Goal: Information Seeking & Learning: Learn about a topic

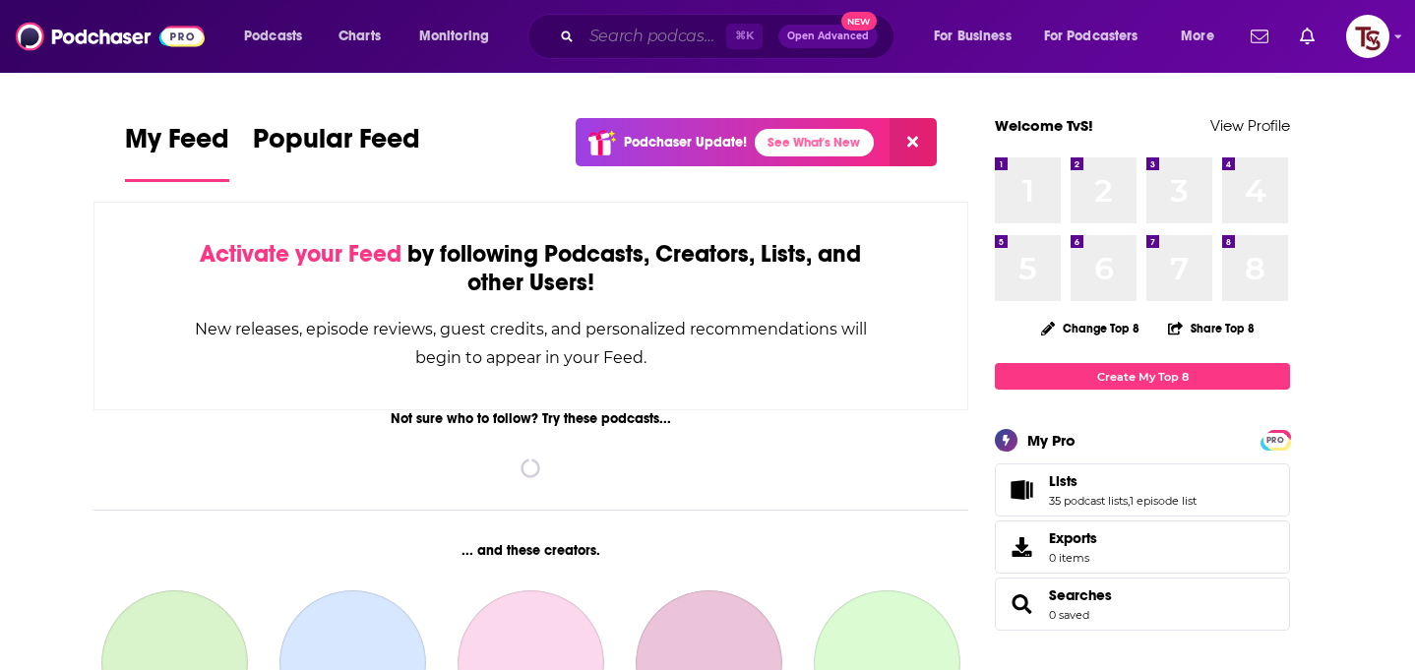
click at [642, 26] on input "Search podcasts, credits, & more..." at bounding box center [654, 36] width 145 height 31
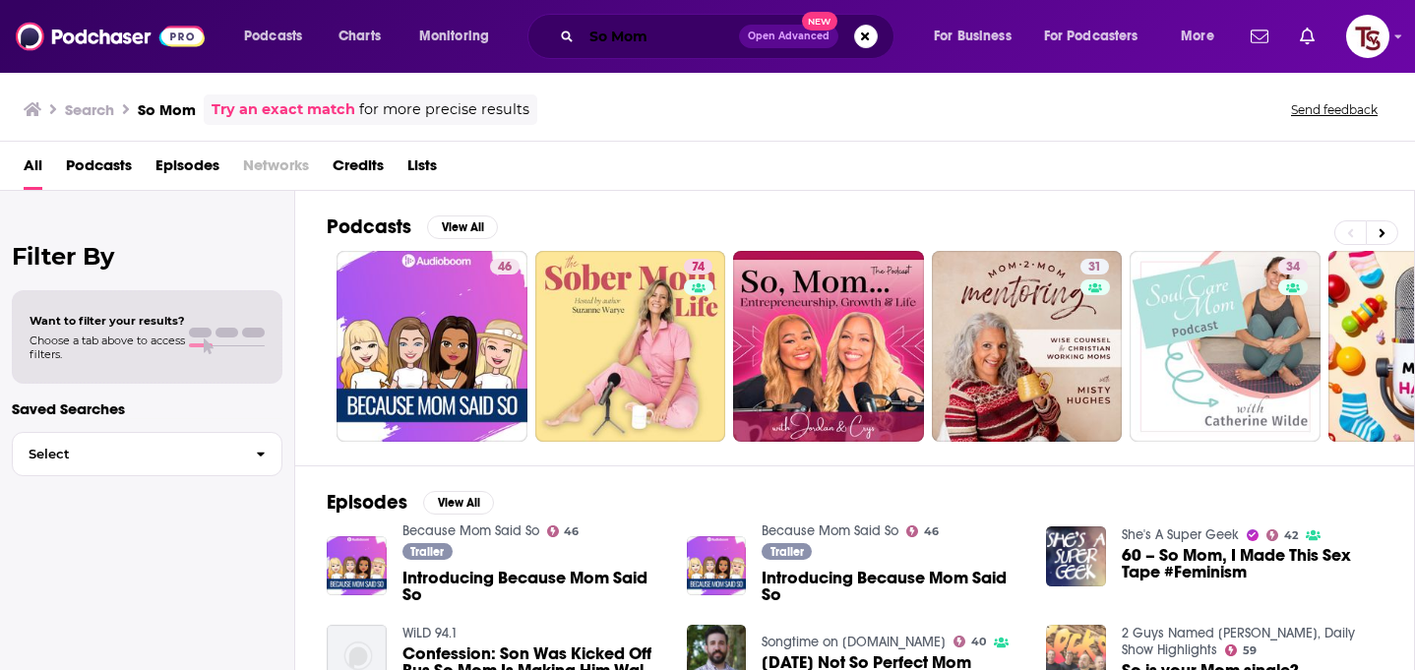
click at [653, 34] on input "So Mom" at bounding box center [660, 36] width 157 height 31
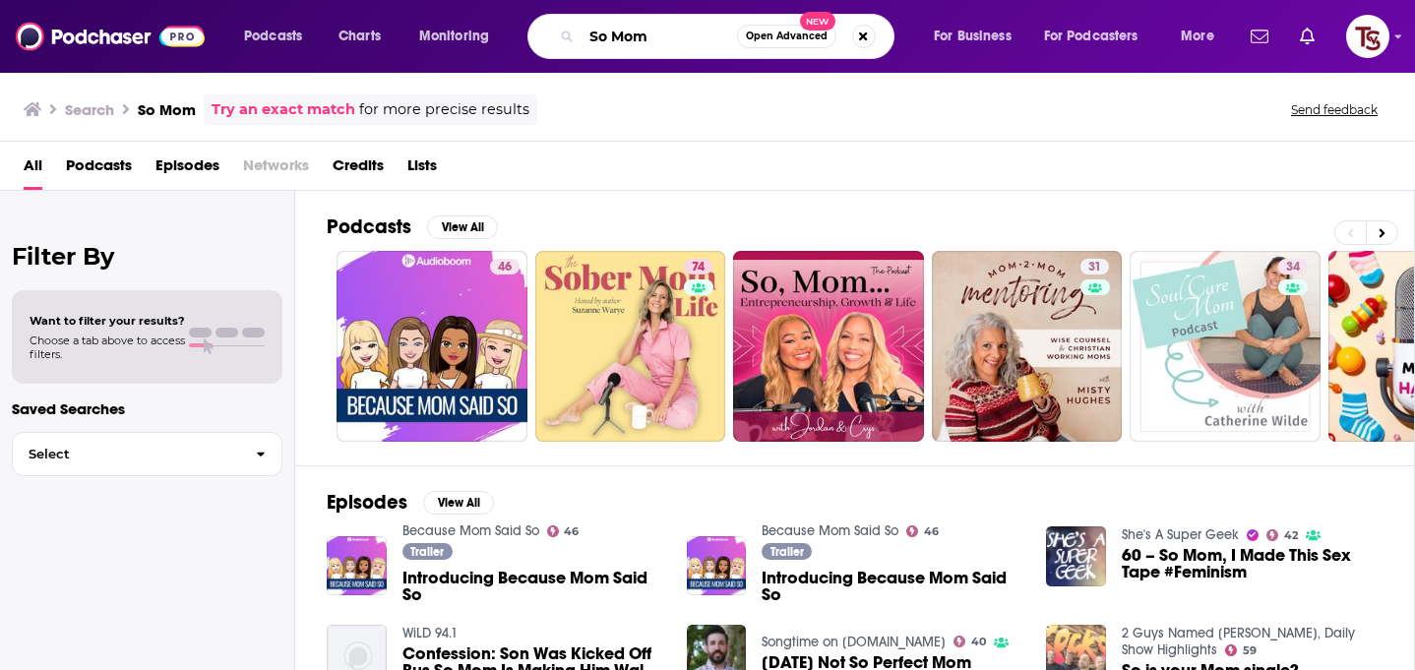
click at [653, 34] on input "So Mom" at bounding box center [659, 36] width 155 height 31
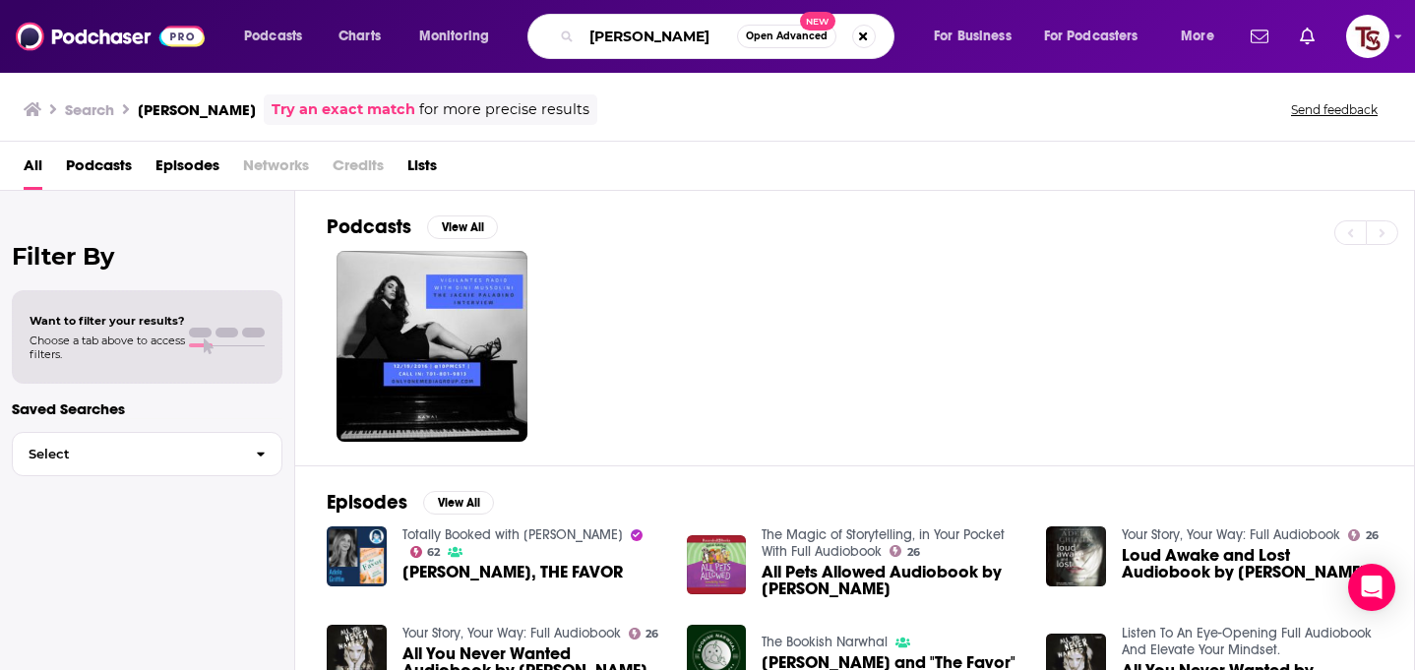
click at [678, 33] on input "Adele Griffin" at bounding box center [659, 36] width 155 height 31
type input "So"
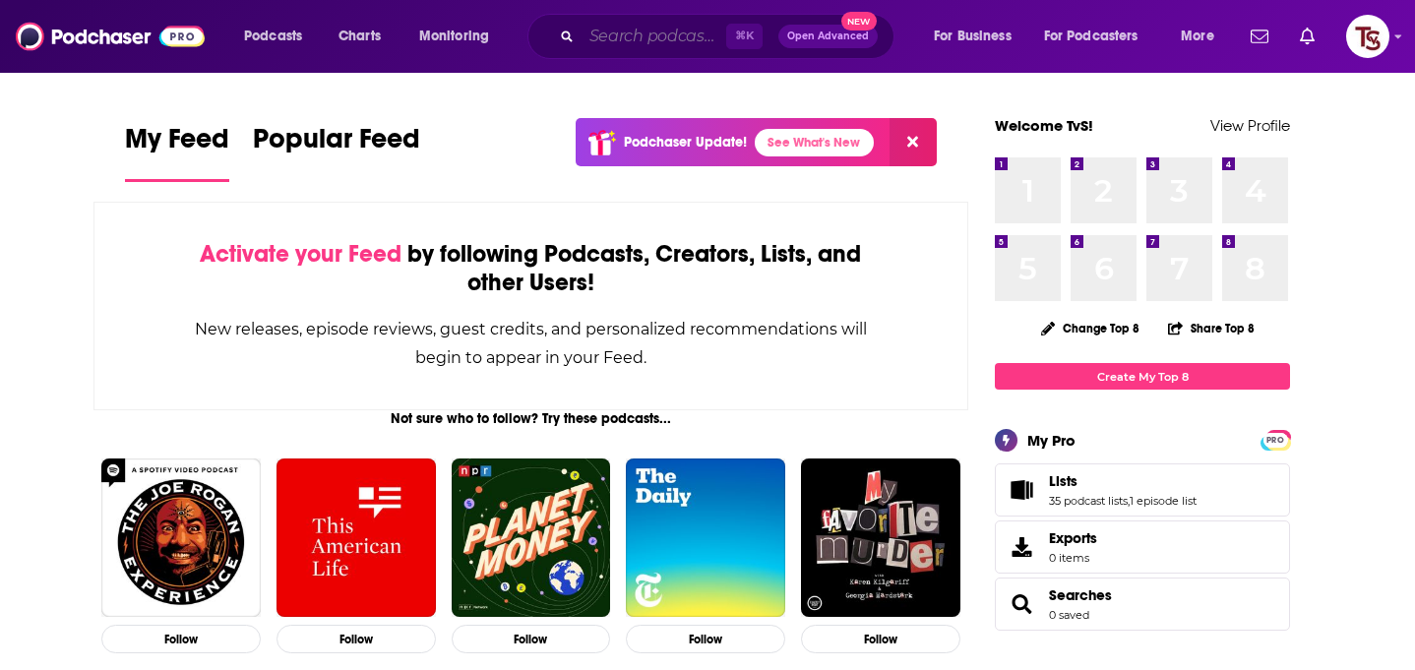
click at [604, 42] on input "Search podcasts, credits, & more..." at bounding box center [654, 36] width 145 height 31
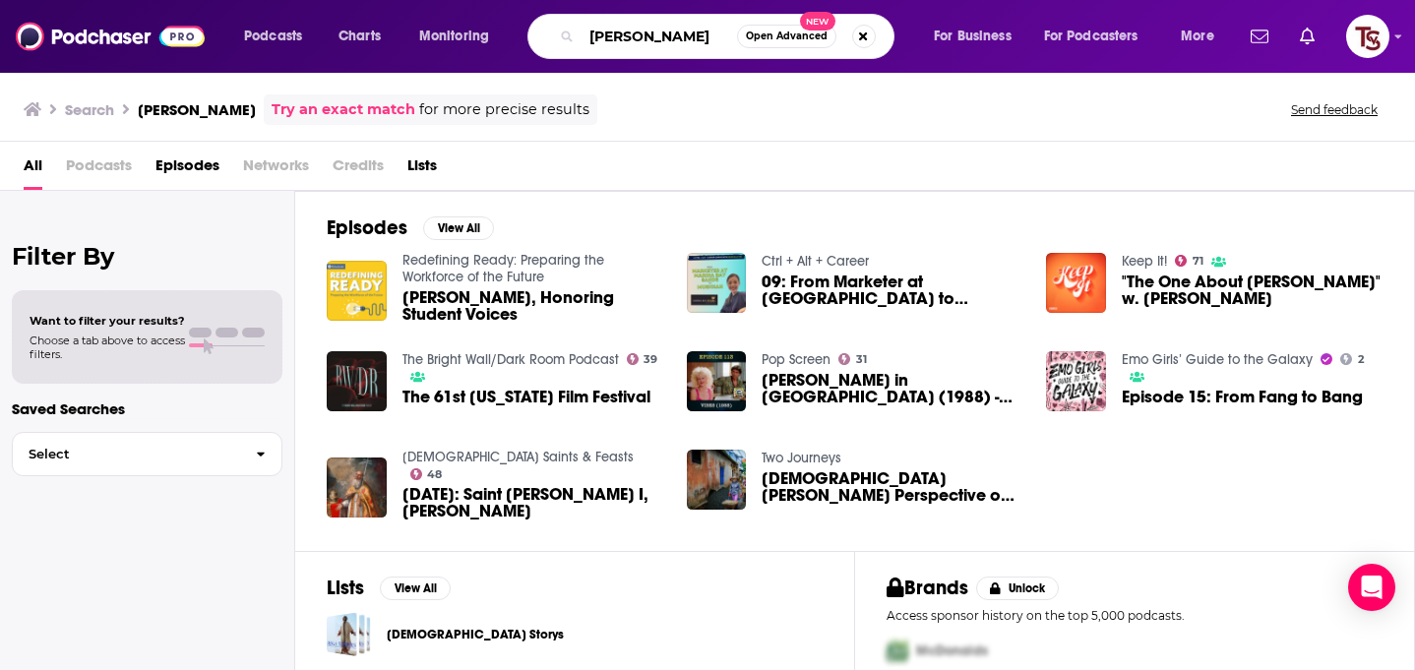
click at [644, 42] on input "Priscilla Sands" at bounding box center [659, 36] width 155 height 31
type input "What If World"
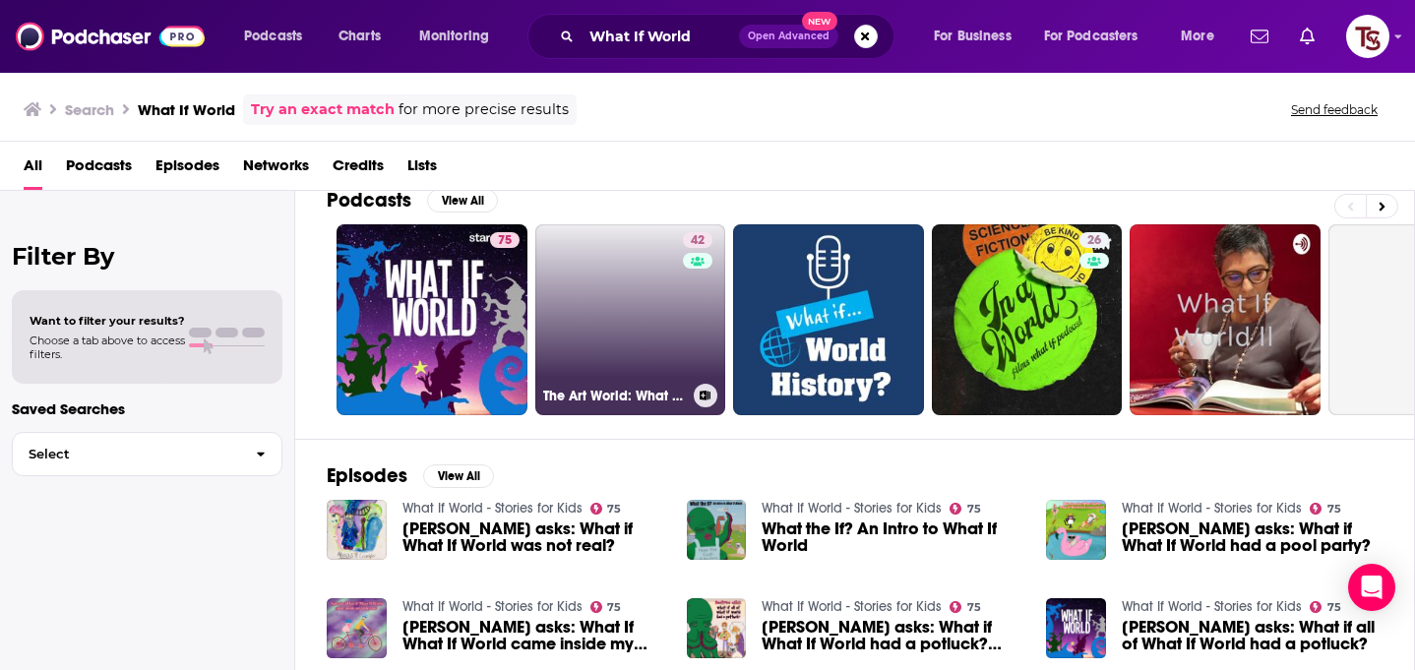
scroll to position [31, 0]
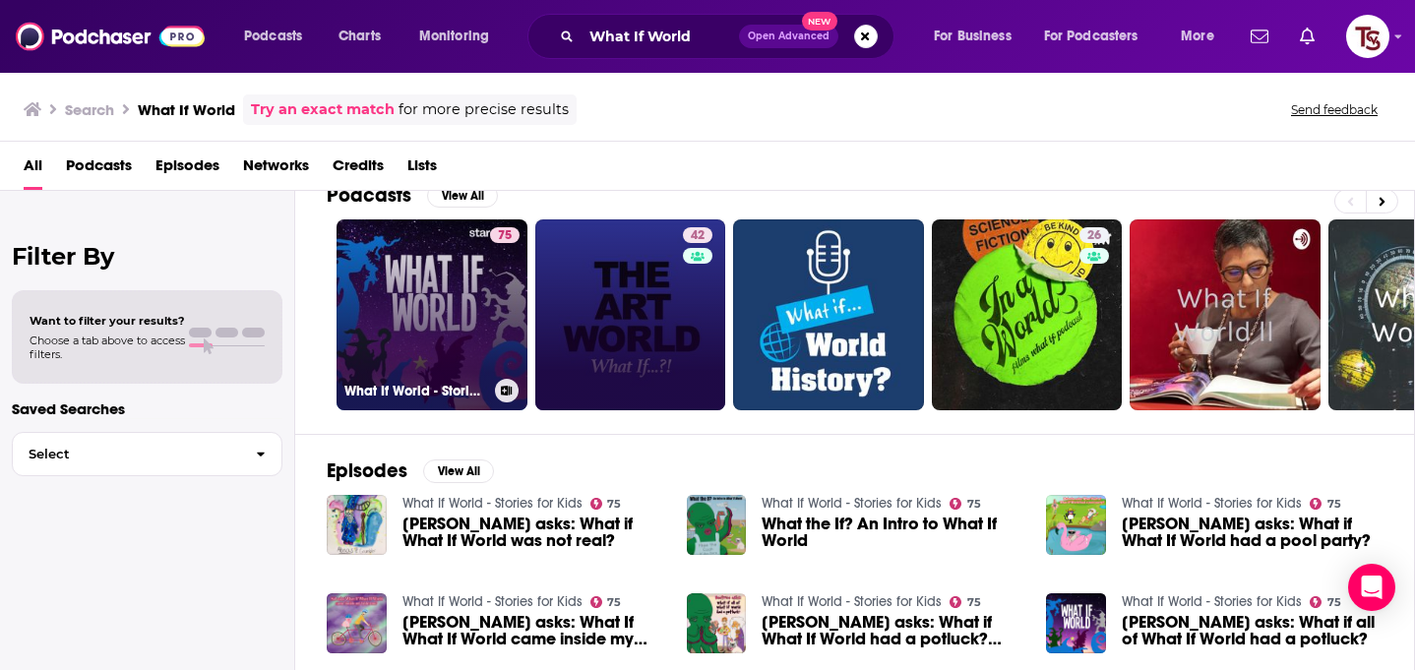
click at [472, 356] on link "75 What If World - Stories for Kids" at bounding box center [432, 314] width 191 height 191
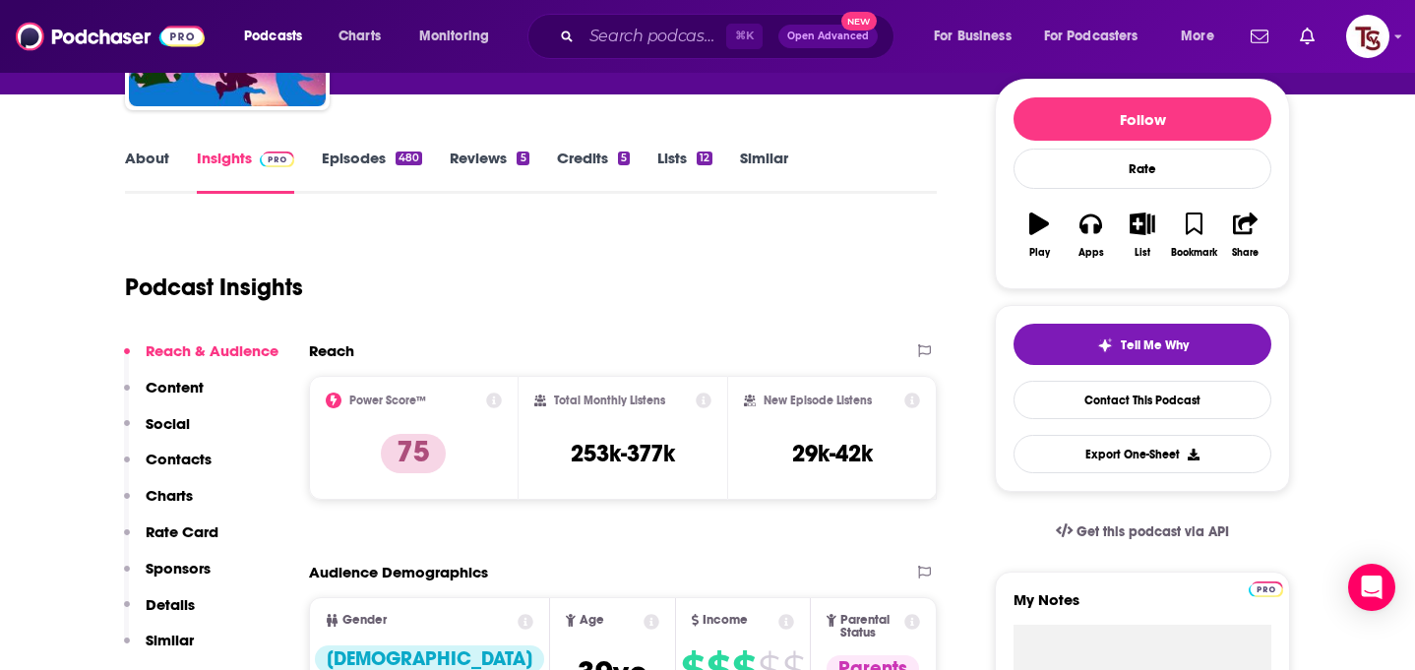
scroll to position [365, 0]
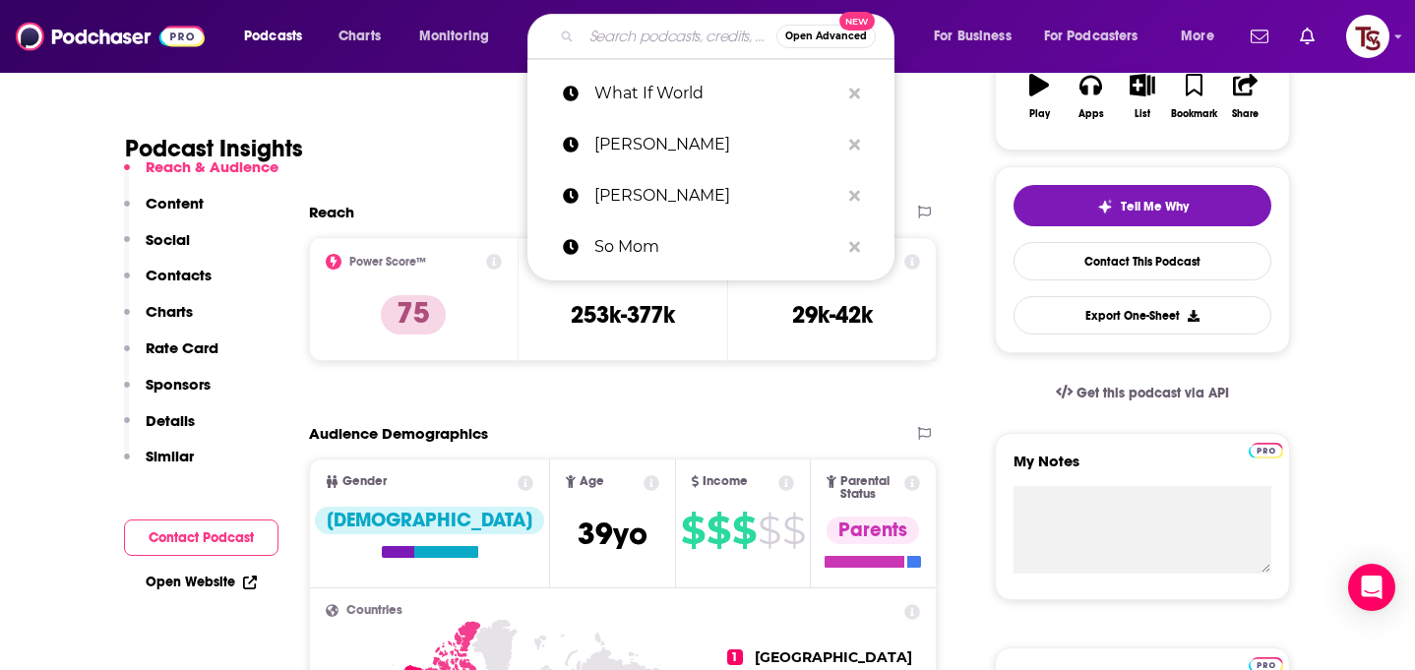
click at [663, 50] on input "Search podcasts, credits, & more..." at bounding box center [679, 36] width 195 height 31
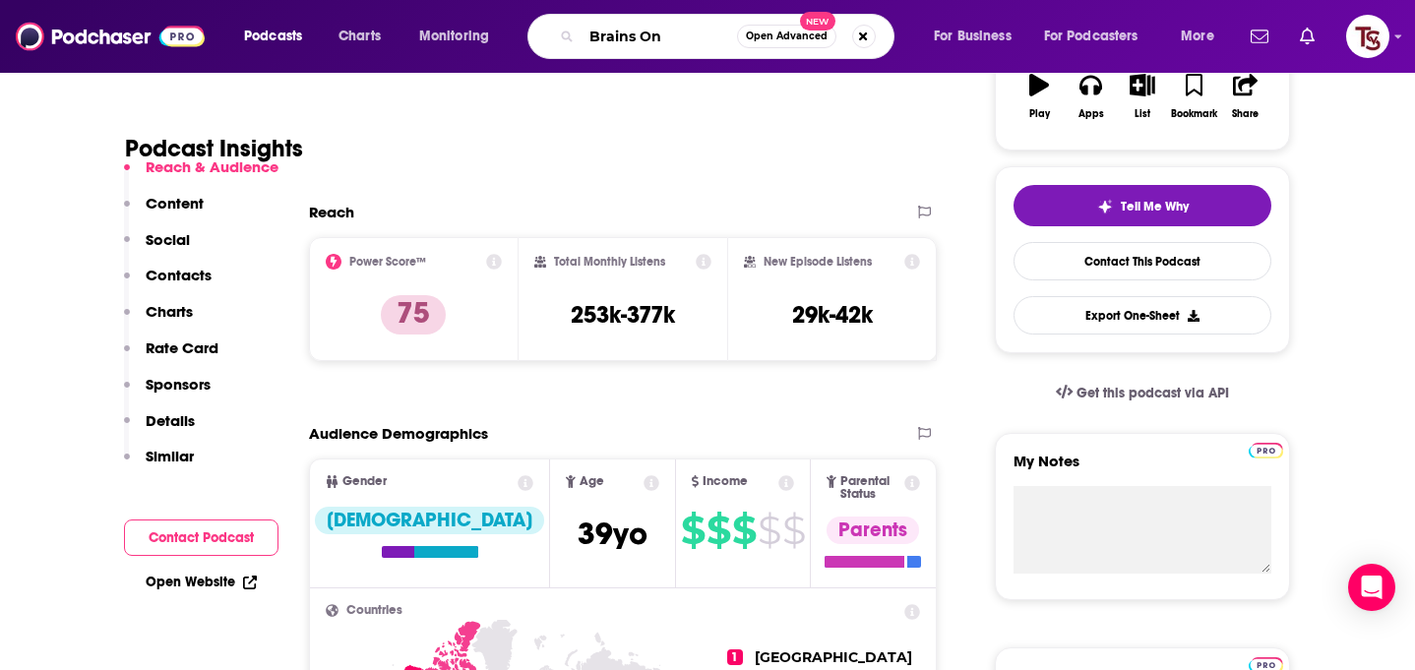
type input "Brains On!"
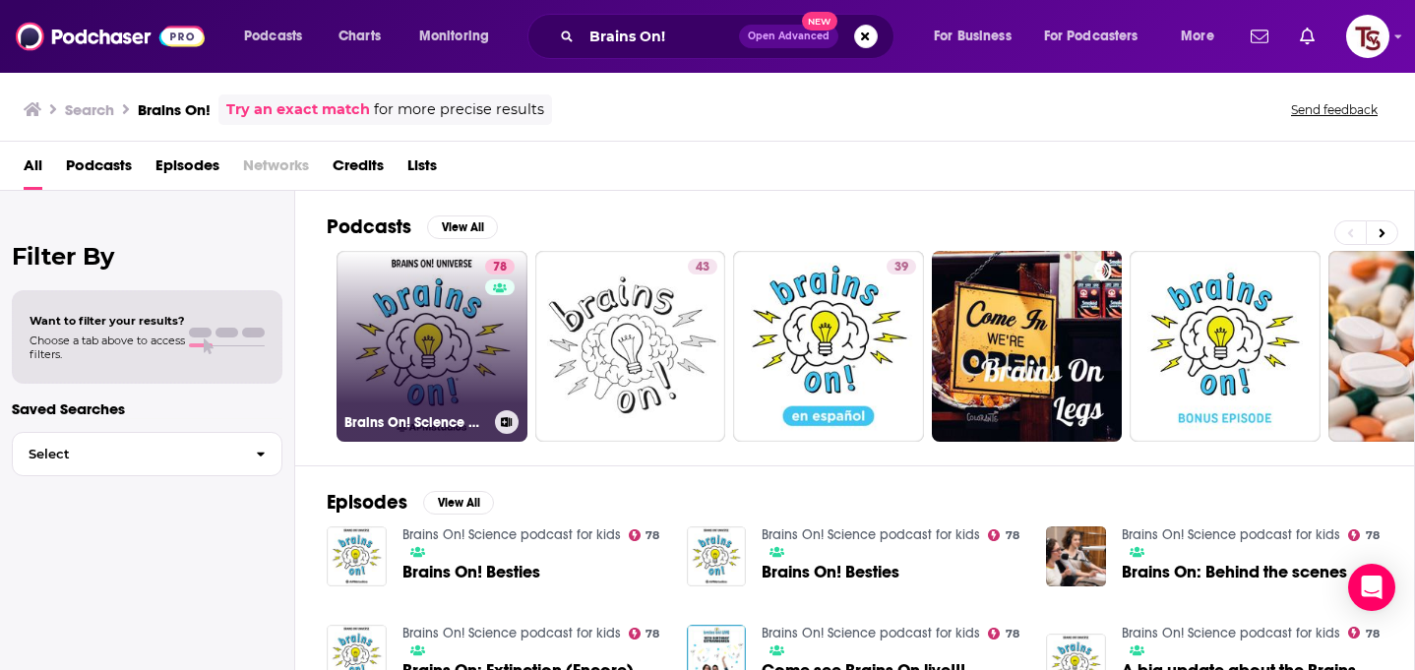
click at [449, 332] on link "78 Brains On! Science podcast for kids" at bounding box center [432, 346] width 191 height 191
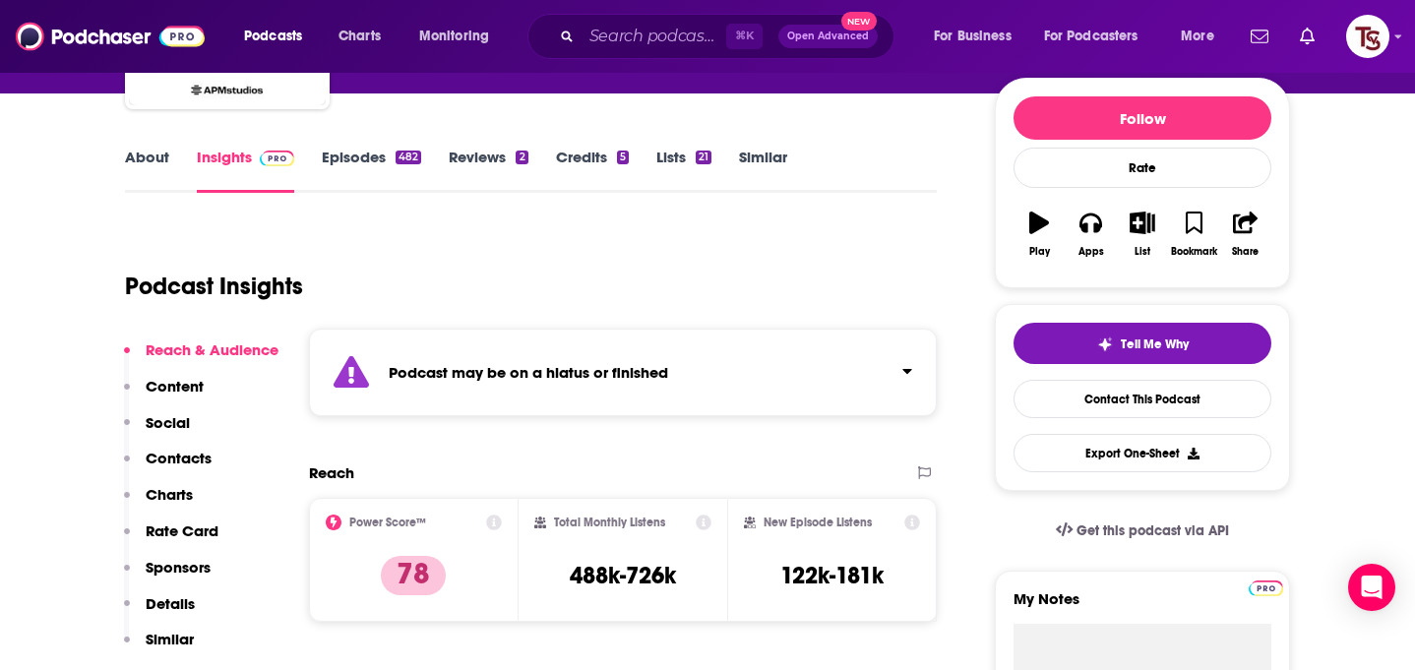
scroll to position [465, 0]
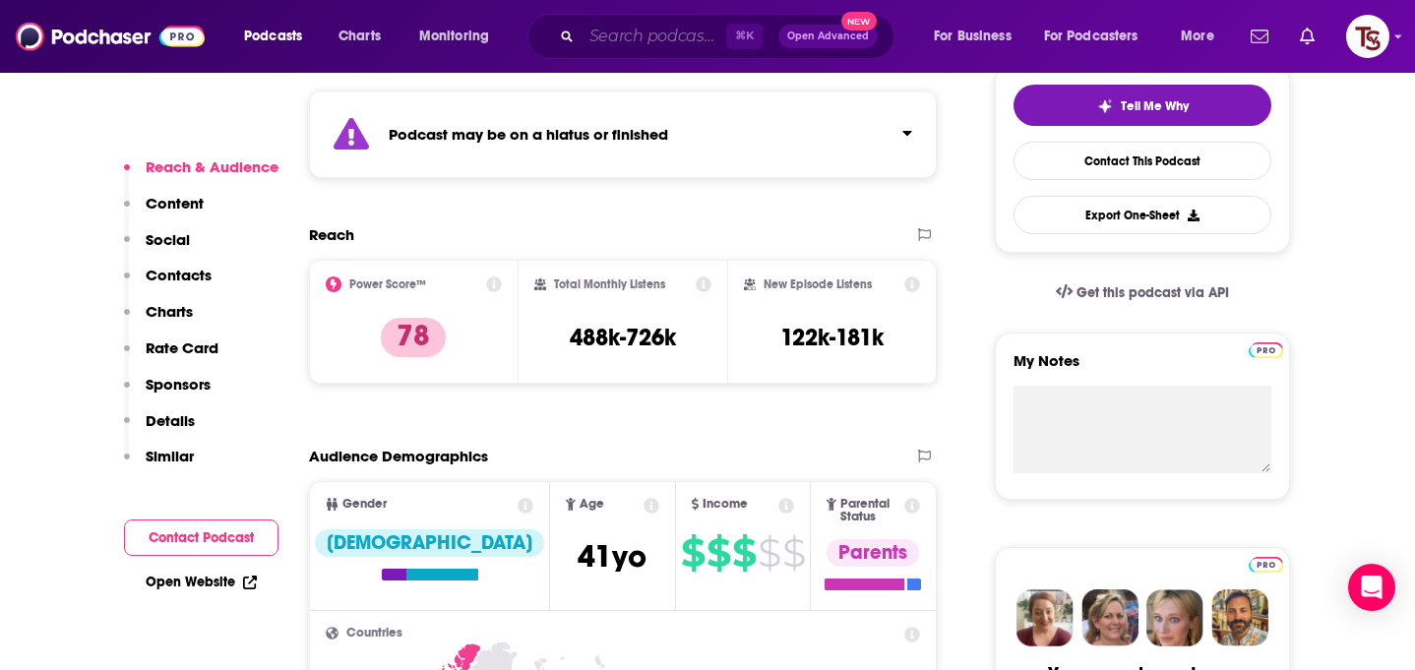
click at [593, 33] on input "Search podcasts, credits, & more..." at bounding box center [654, 36] width 145 height 31
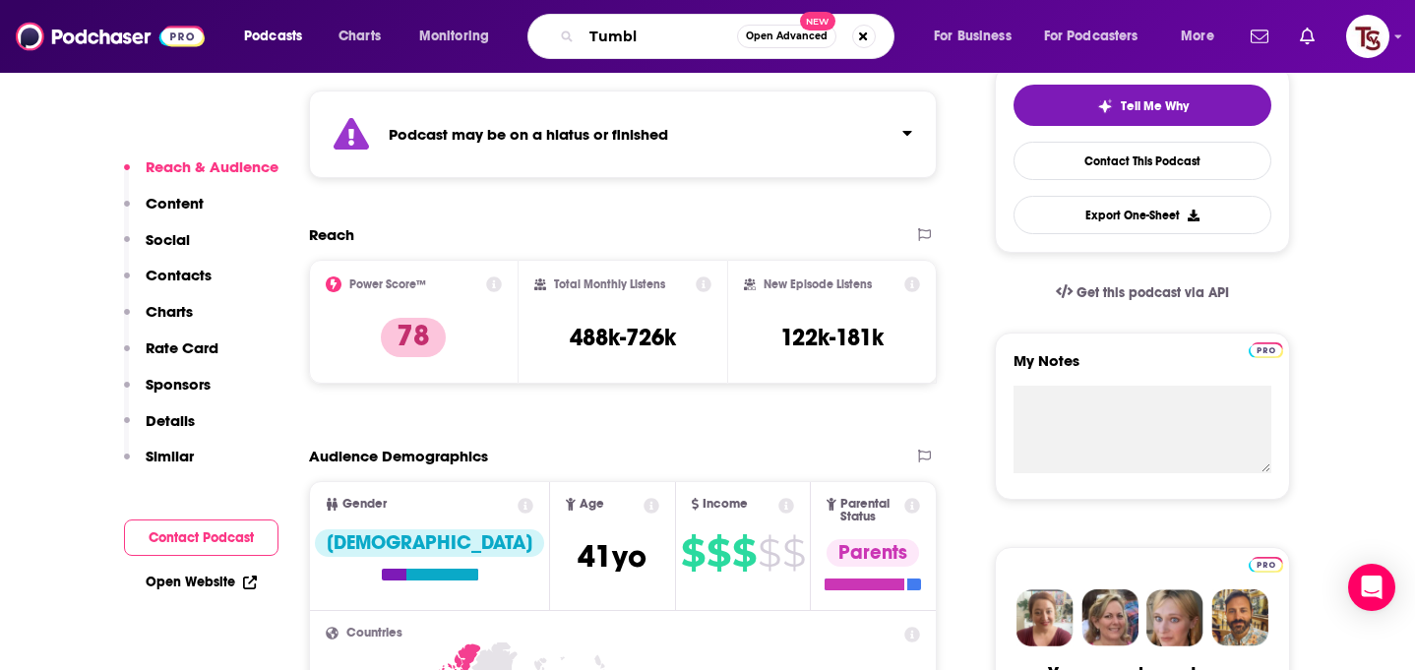
type input "Tumble"
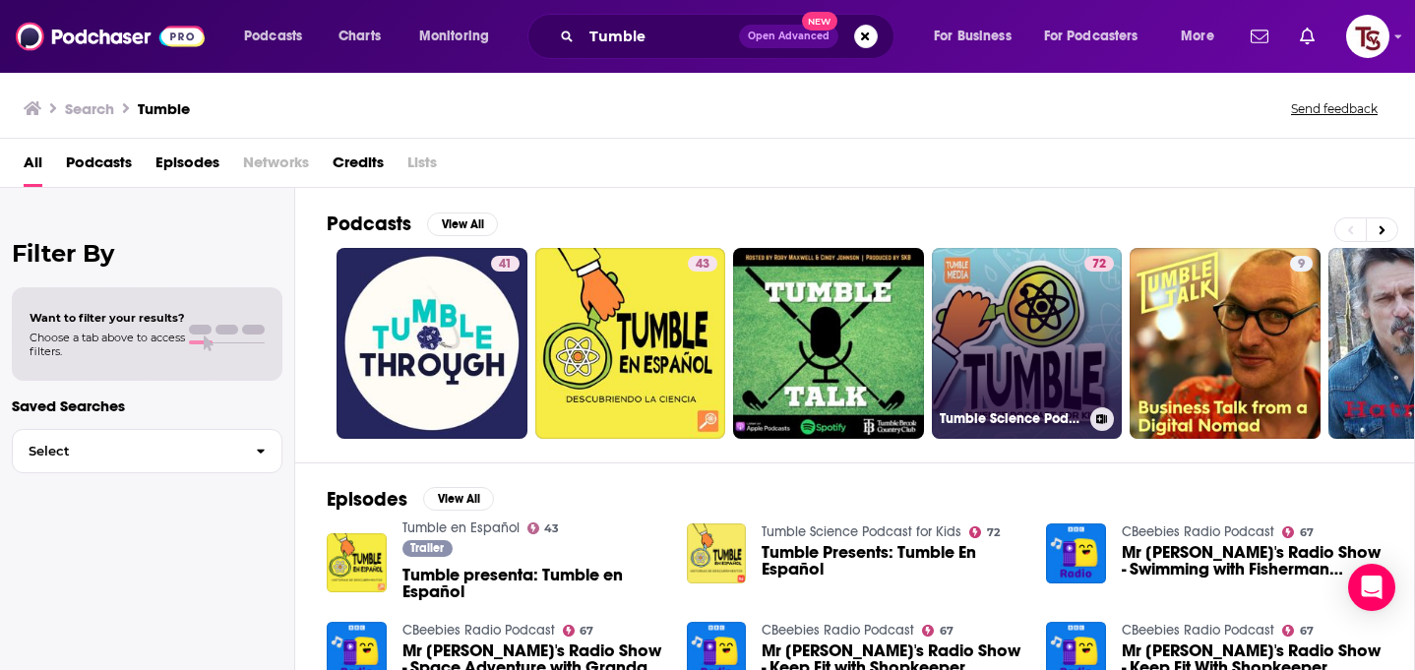
click at [981, 318] on link "72 Tumble Science Podcast for Kids" at bounding box center [1027, 343] width 191 height 191
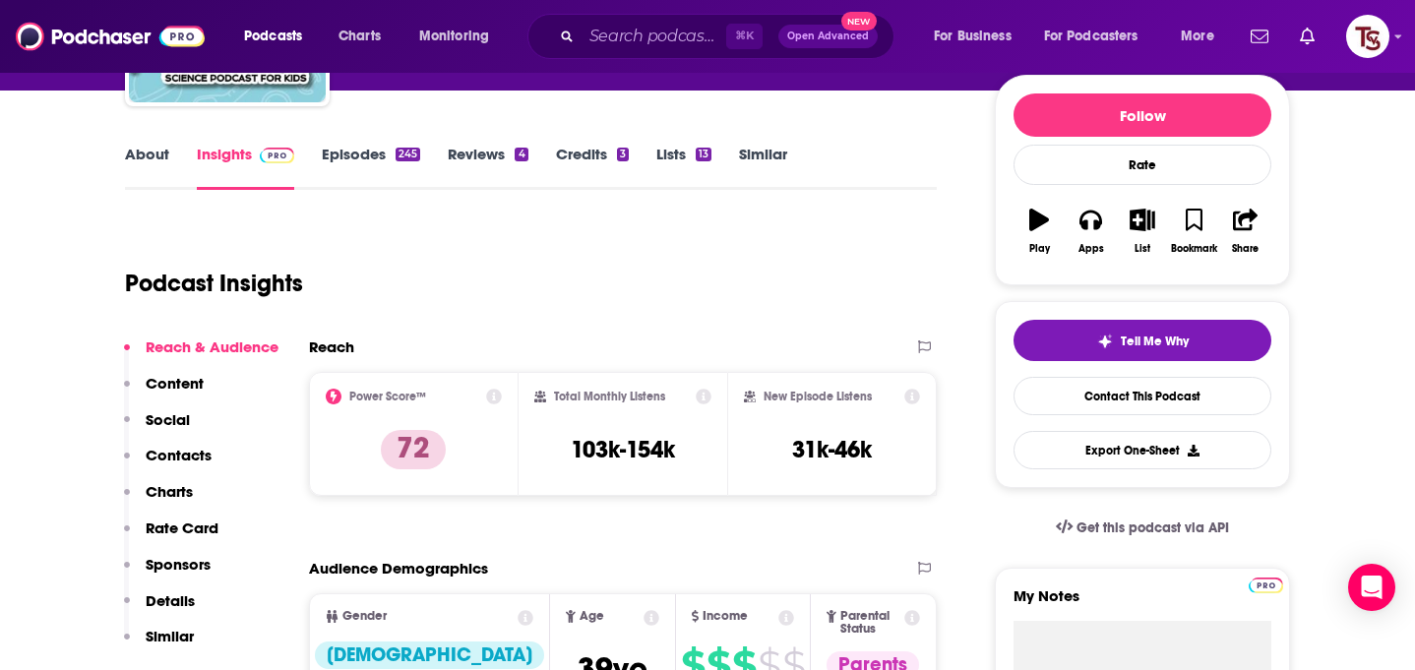
scroll to position [253, 0]
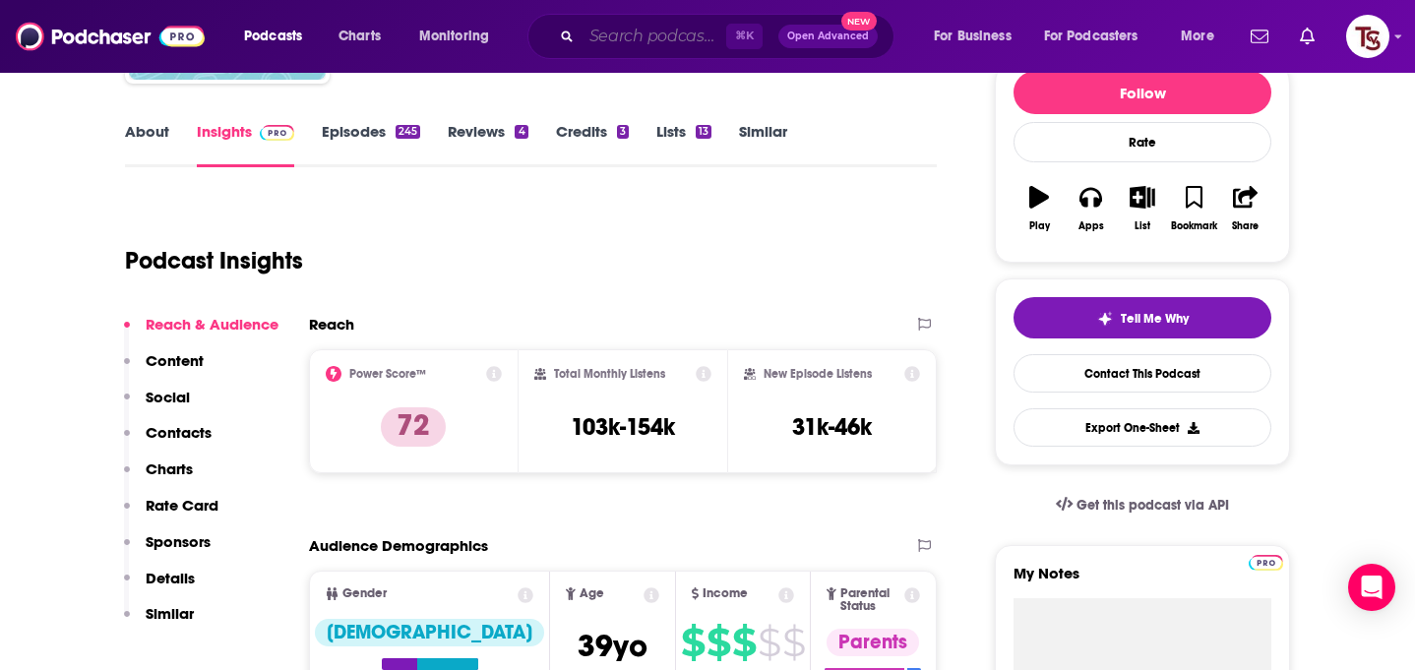
click at [690, 37] on input "Search podcasts, credits, & more..." at bounding box center [654, 36] width 145 height 31
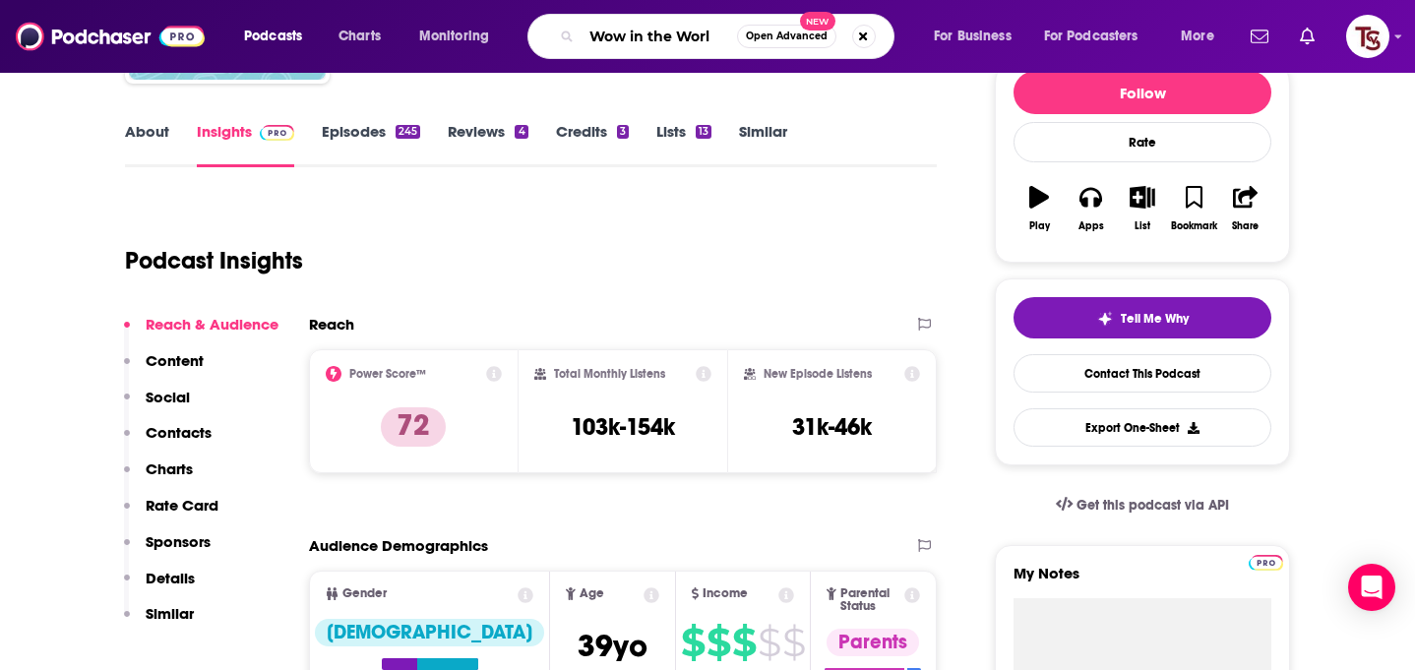
type input "Wow in the World"
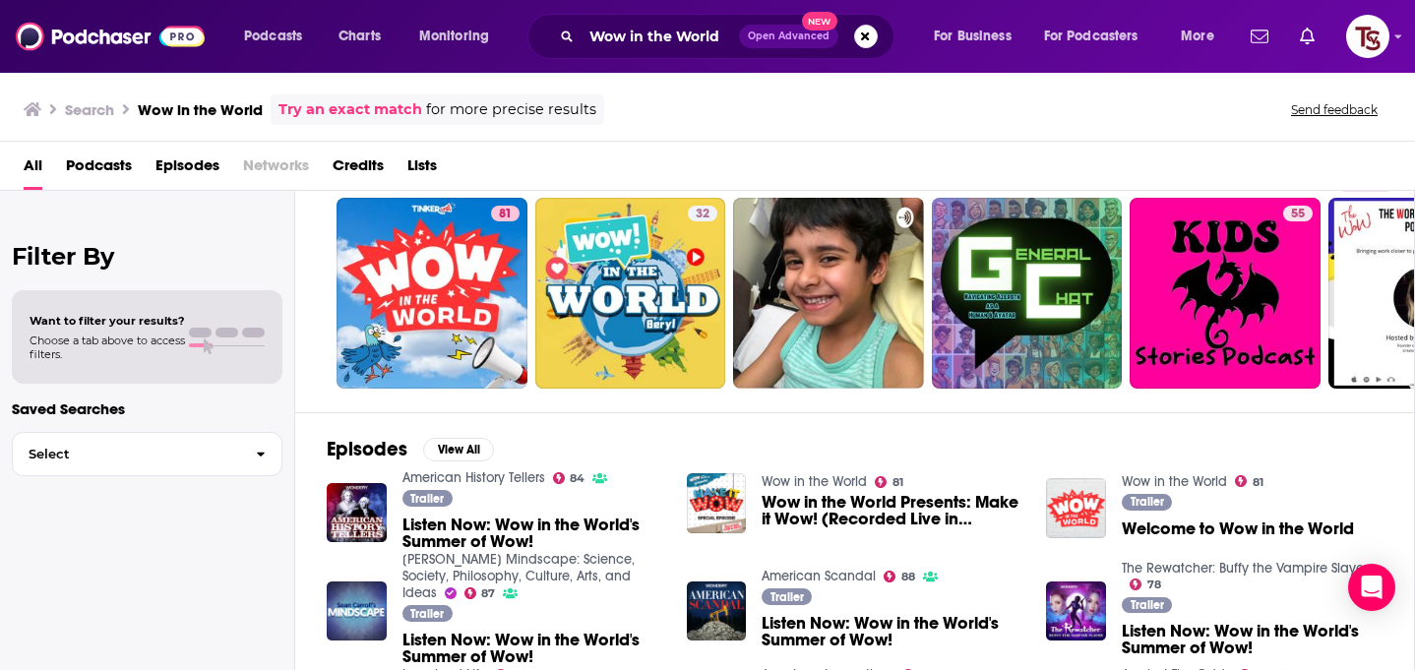
scroll to position [51, 0]
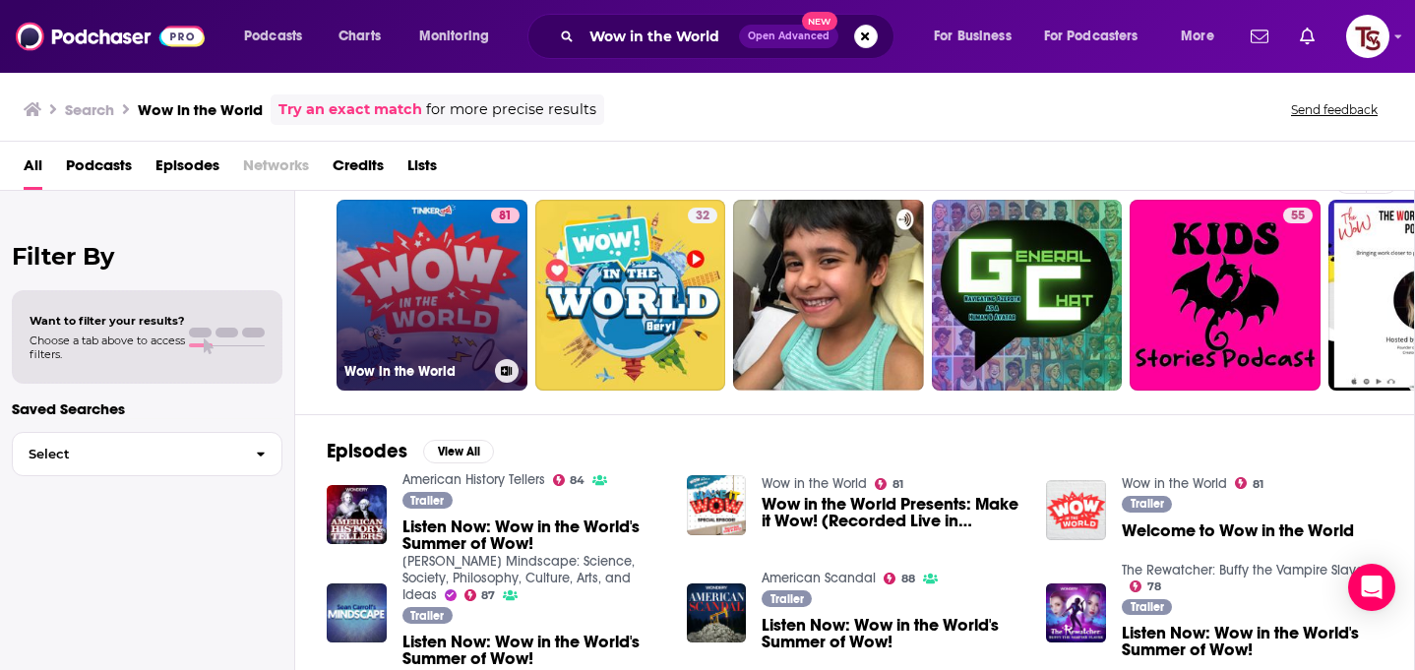
click at [429, 301] on link "81 Wow in the World" at bounding box center [432, 295] width 191 height 191
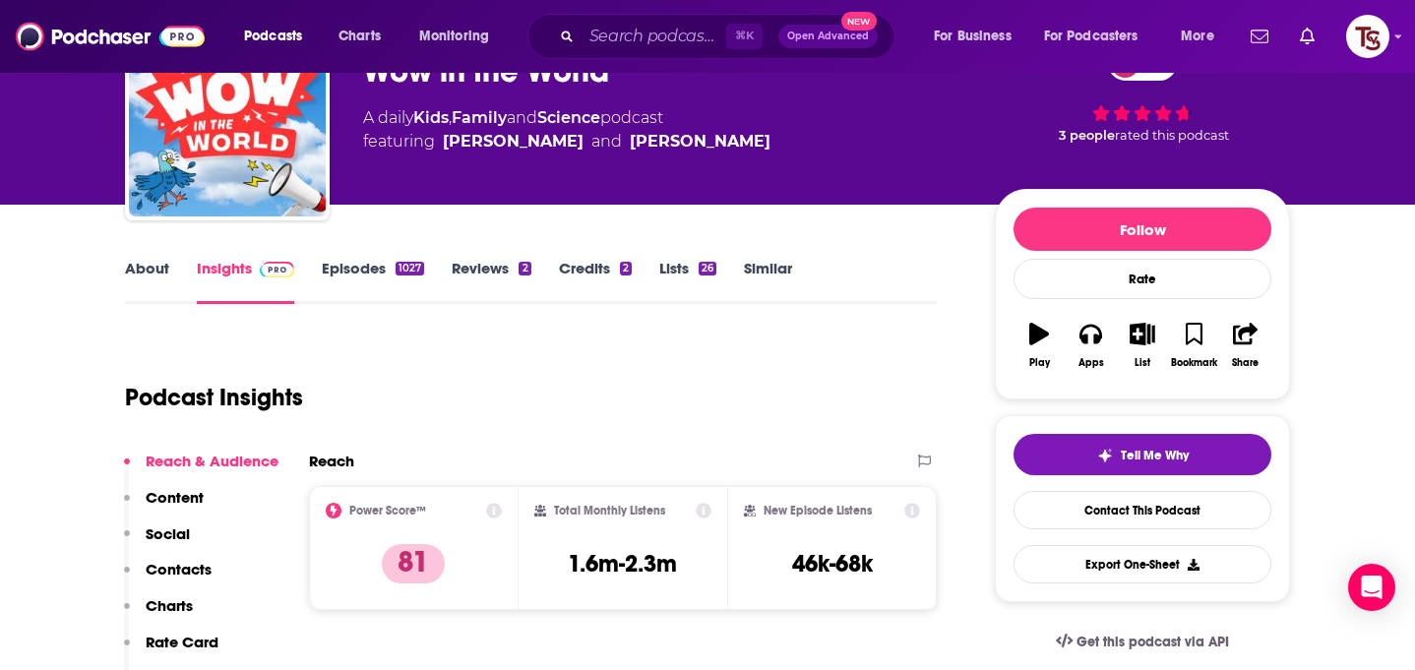
scroll to position [133, 0]
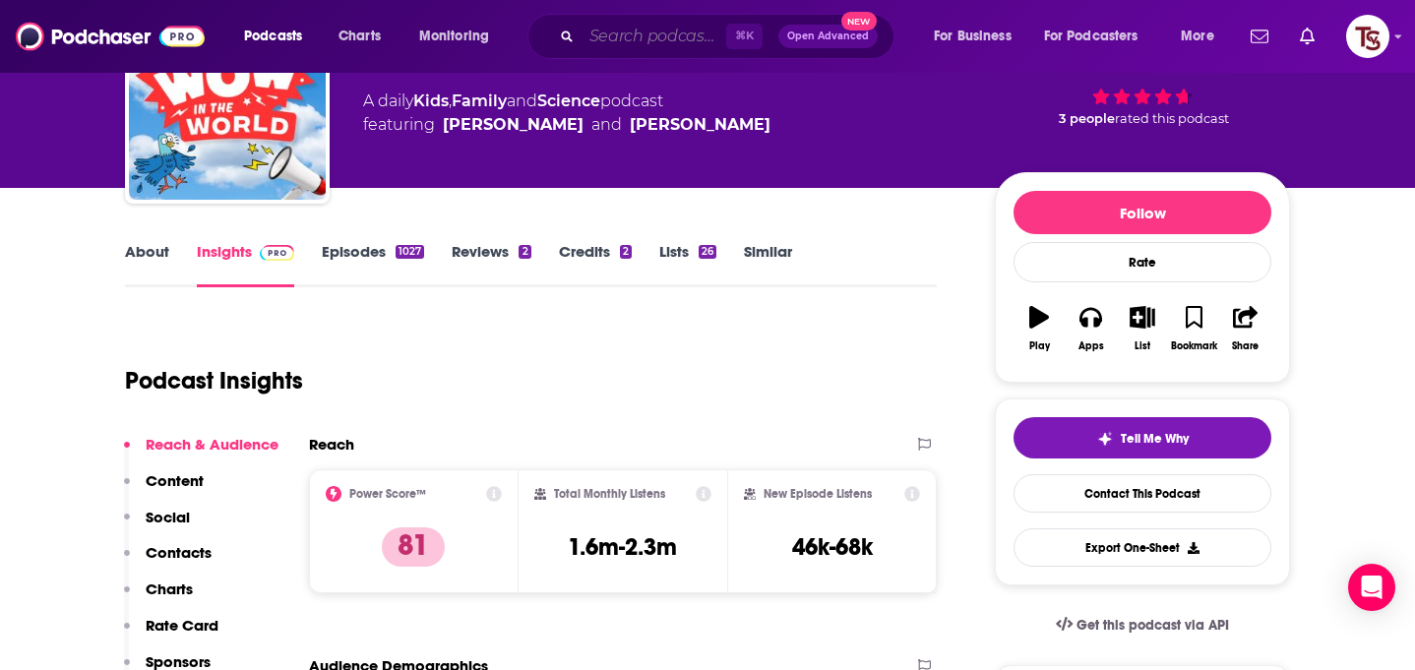
click at [671, 37] on input "Search podcasts, credits, & more..." at bounding box center [654, 36] width 145 height 31
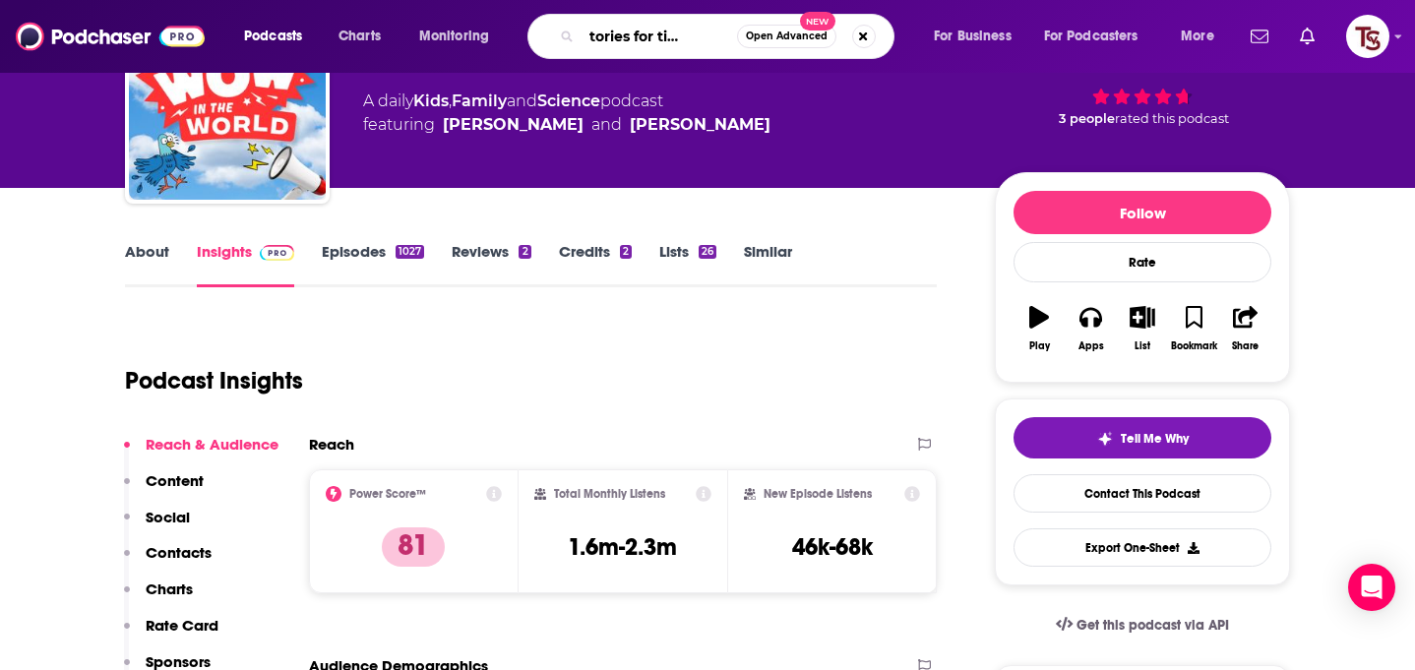
type input "little stories for tiny people"
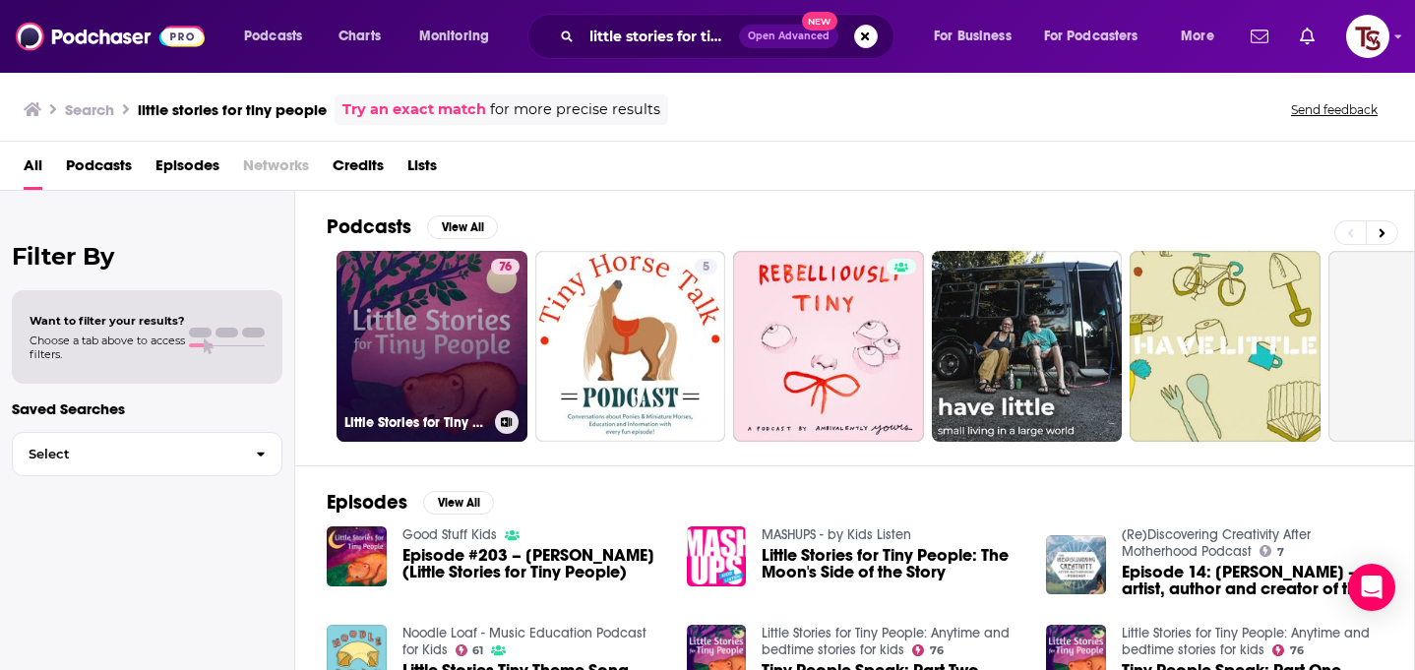
click at [421, 339] on link "76 Little Stories for Tiny People: Anytime and bedtime stories for kids" at bounding box center [432, 346] width 191 height 191
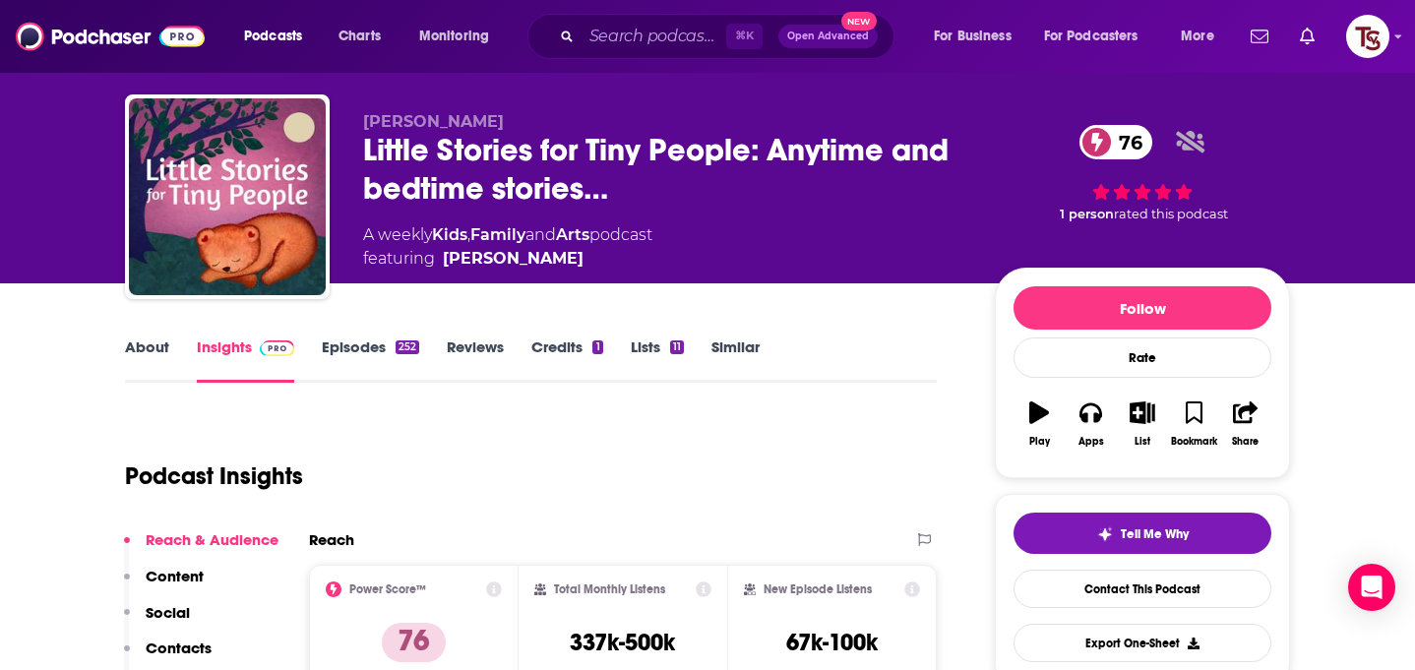
scroll to position [364, 0]
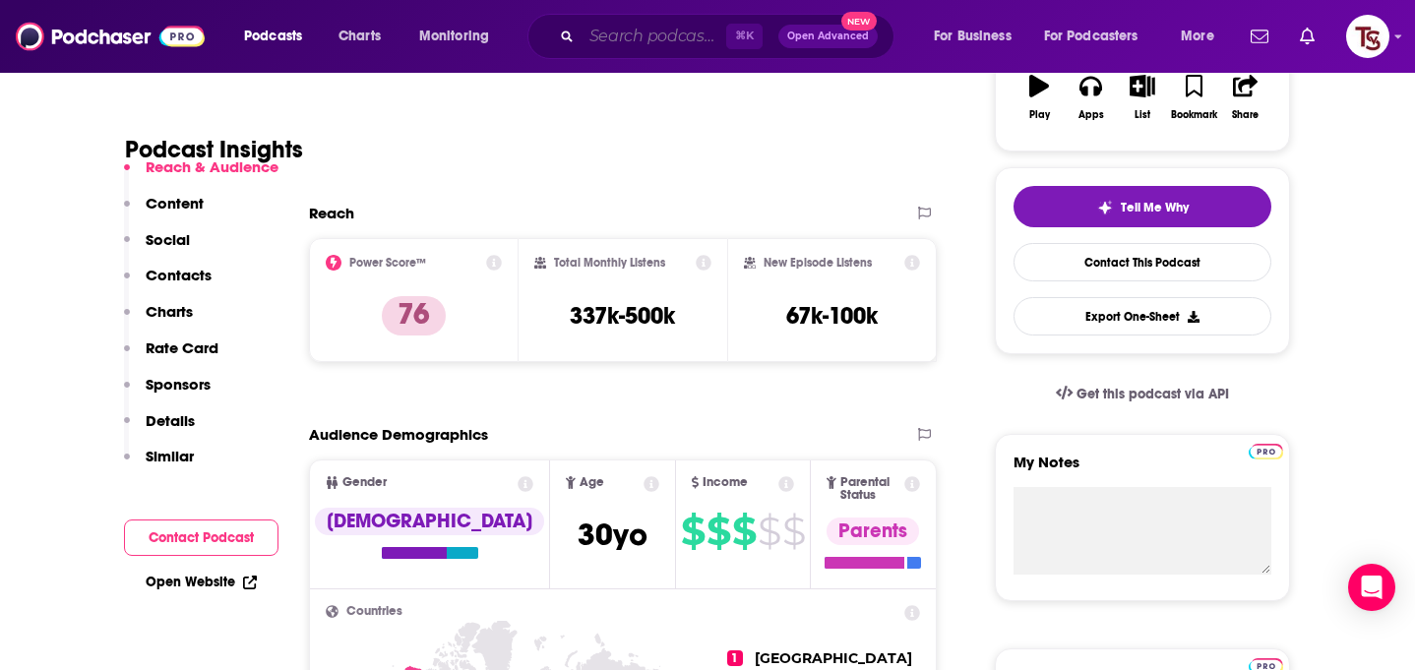
click at [649, 33] on input "Search podcasts, credits, & more..." at bounding box center [654, 36] width 145 height 31
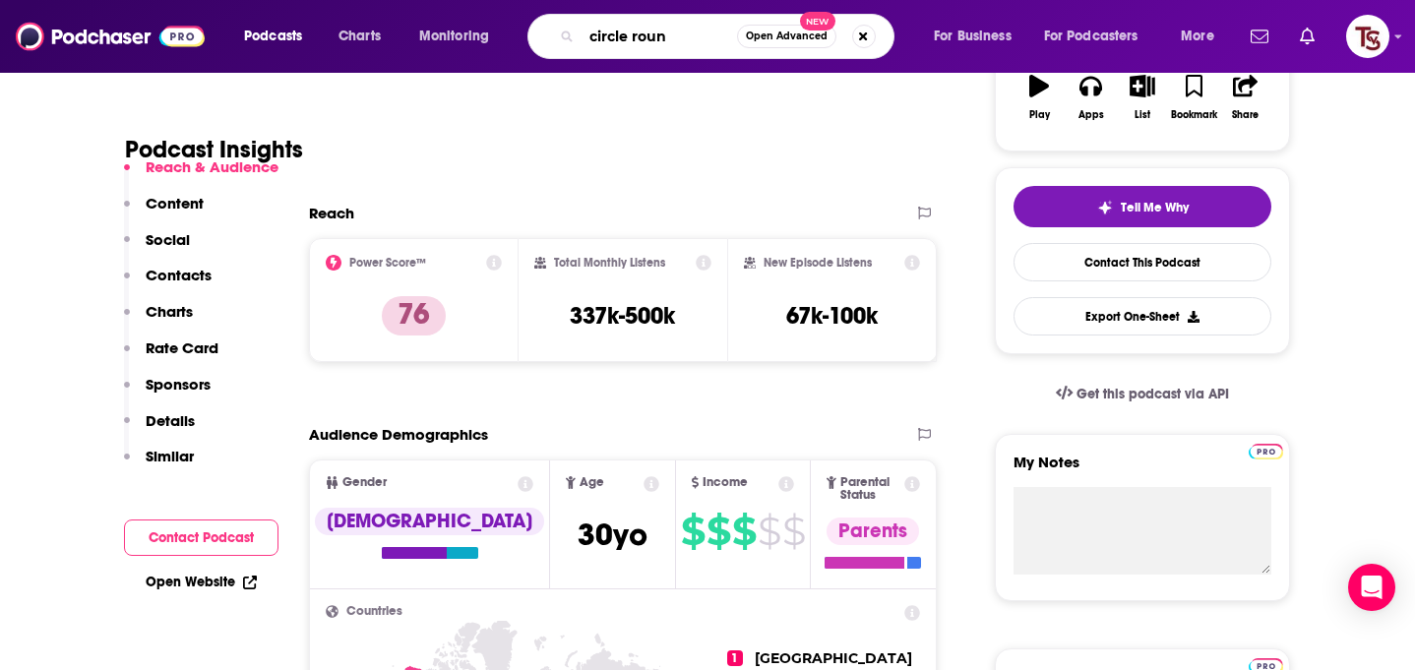
type input "circle round"
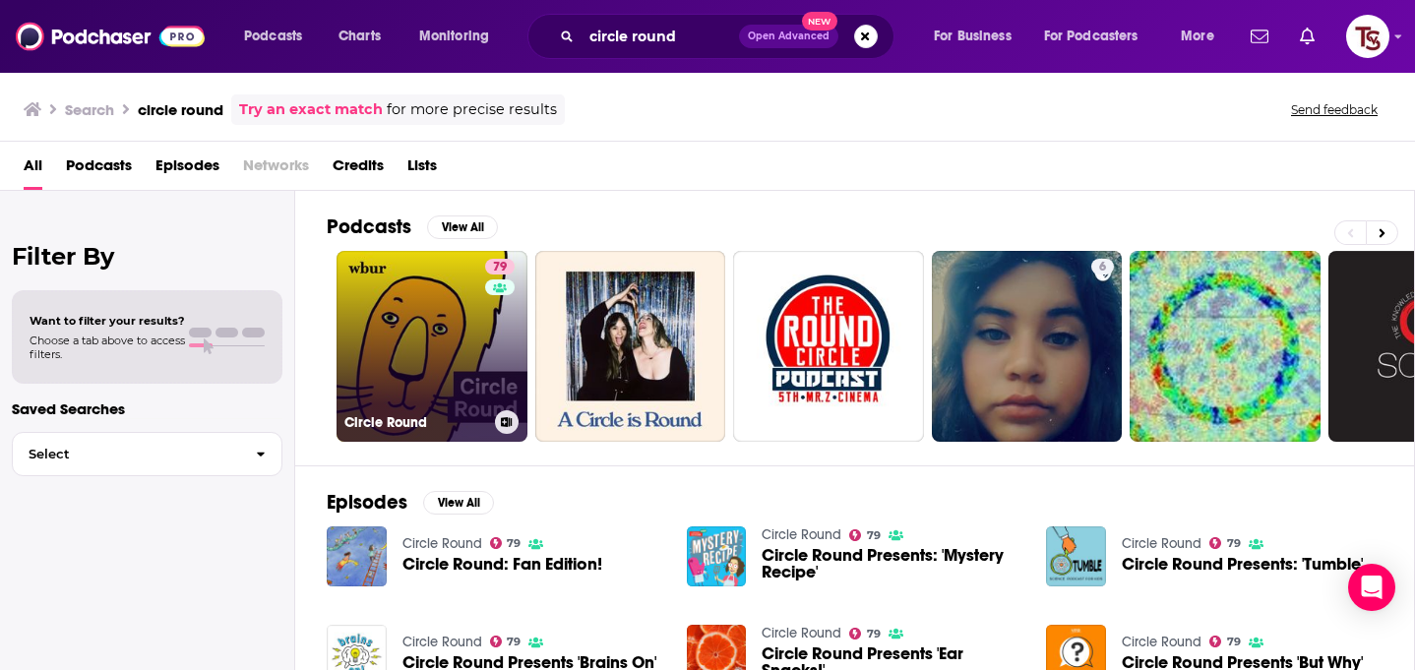
click at [424, 335] on link "79 Circle Round" at bounding box center [432, 346] width 191 height 191
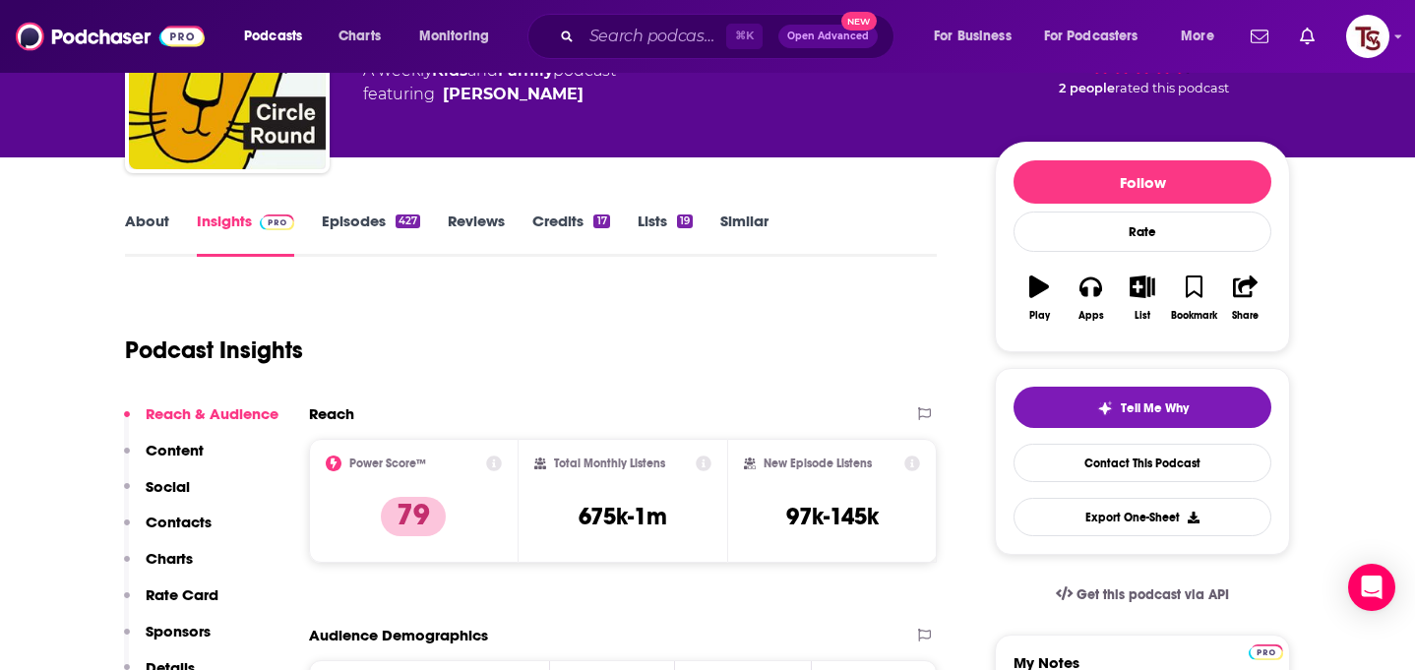
scroll to position [171, 0]
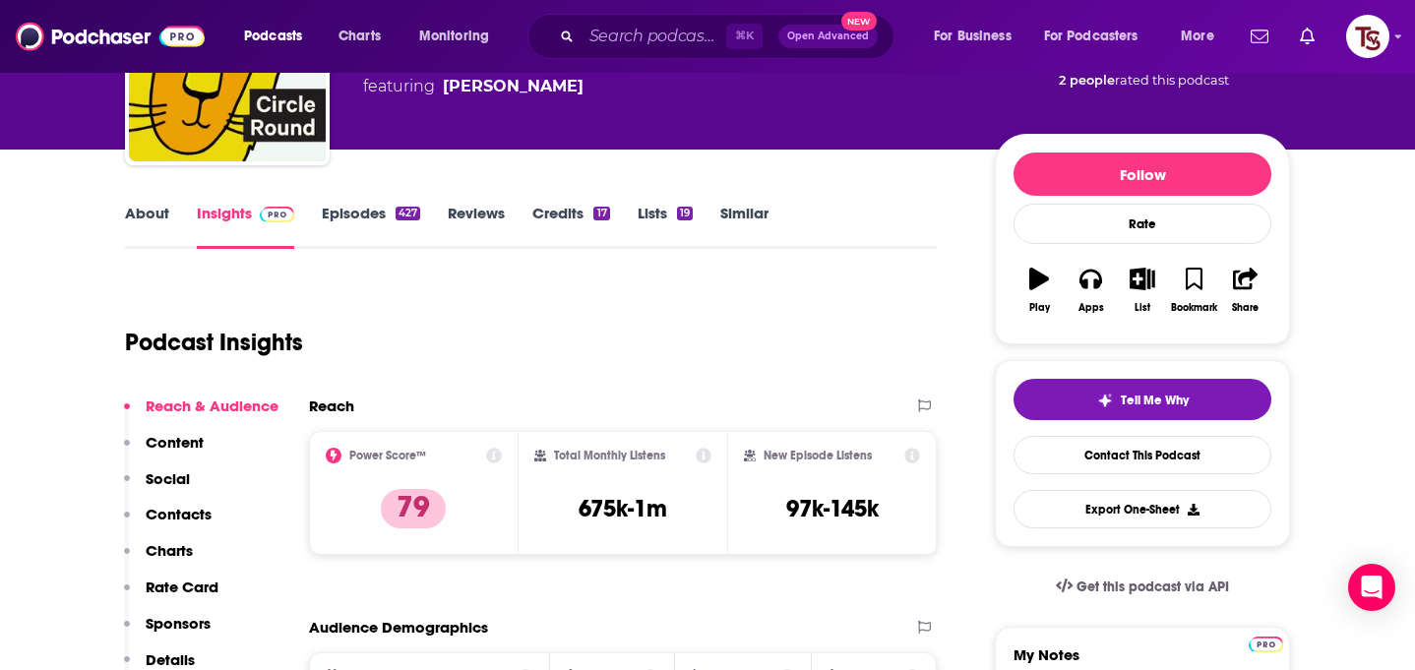
click at [657, 53] on div "⌘ K Open Advanced New" at bounding box center [710, 36] width 367 height 45
click at [657, 42] on input "Search podcasts, credits, & more..." at bounding box center [654, 36] width 145 height 31
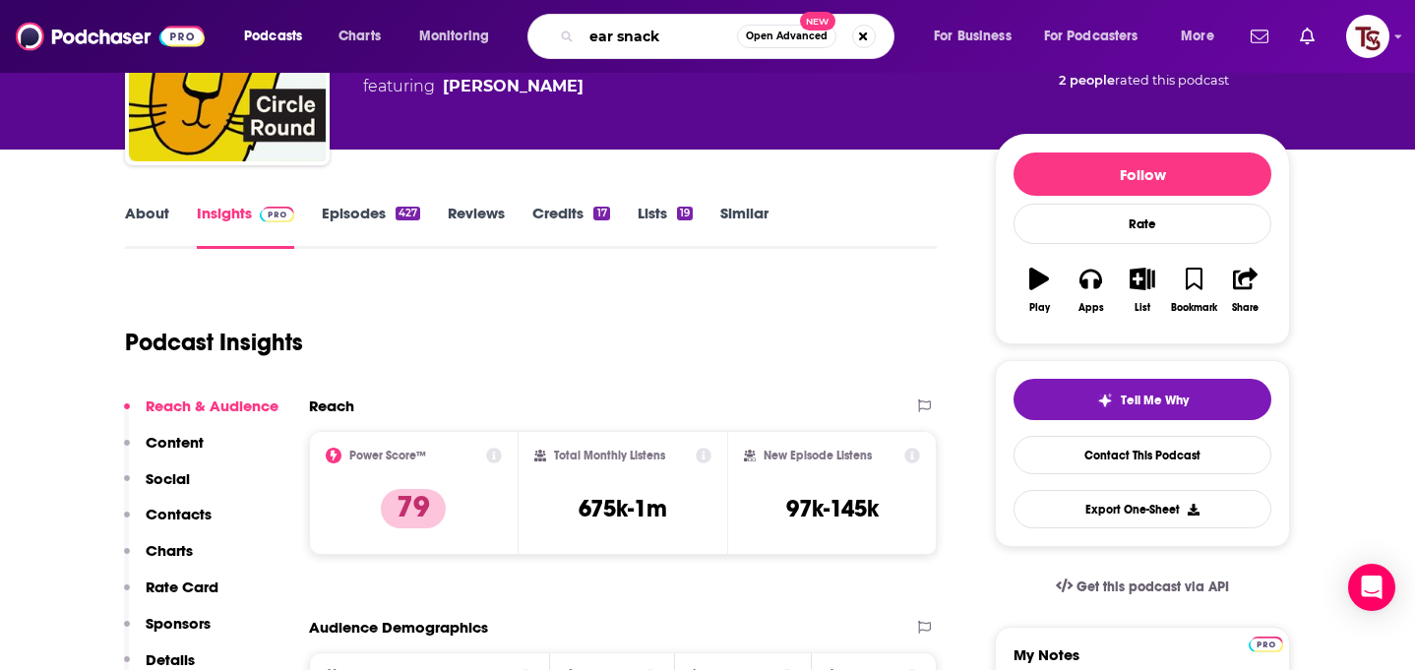
type input "ear snacks"
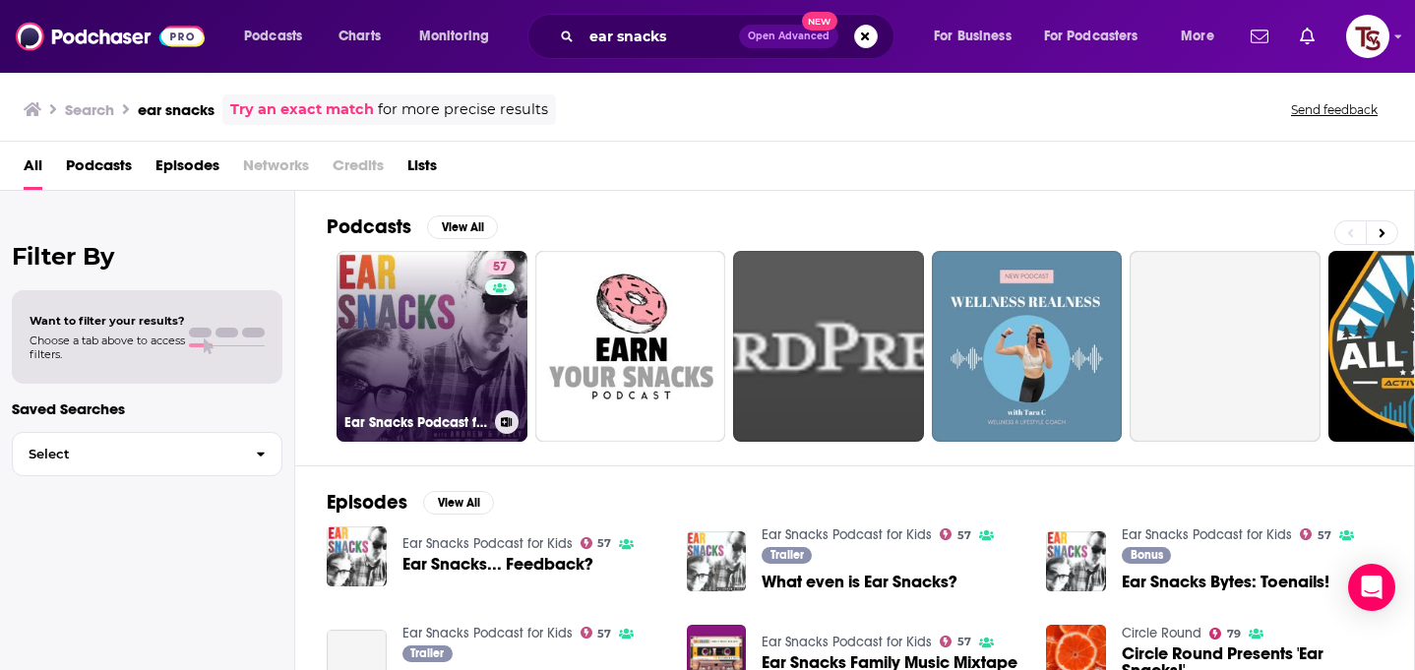
click at [459, 373] on link "57 Ear Snacks Podcast for Kids" at bounding box center [432, 346] width 191 height 191
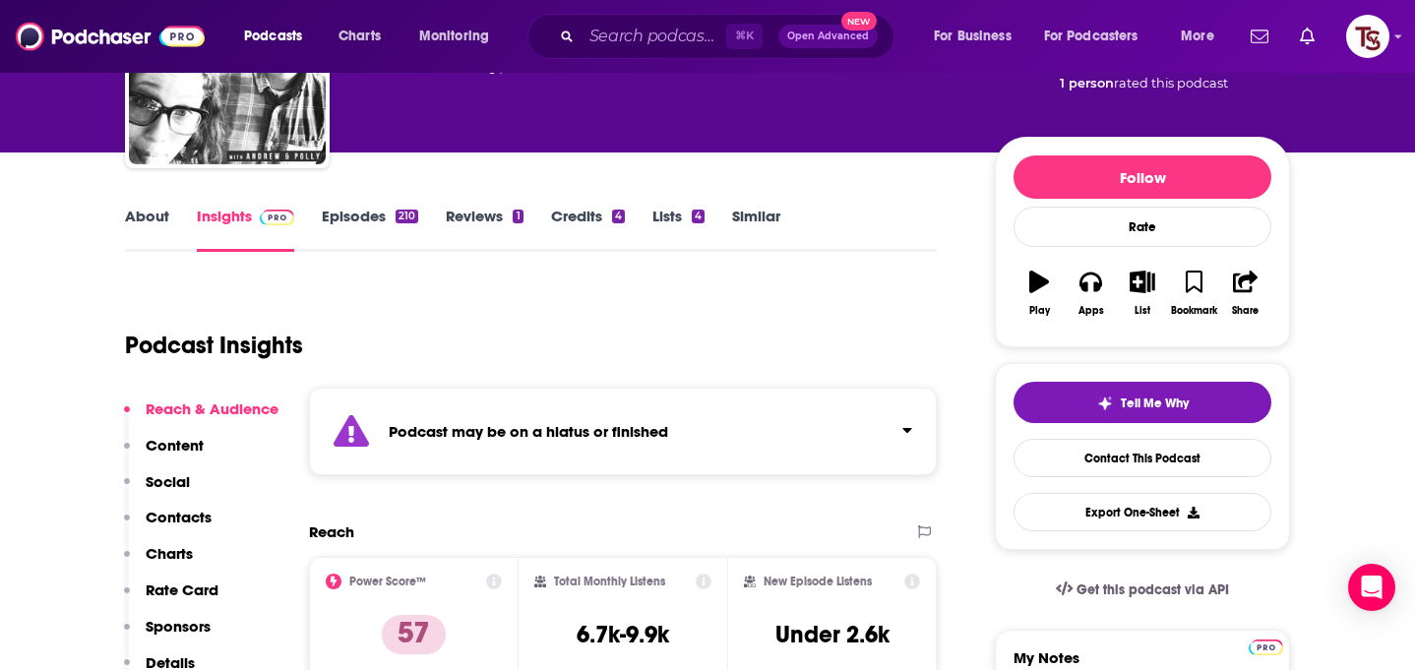
scroll to position [357, 0]
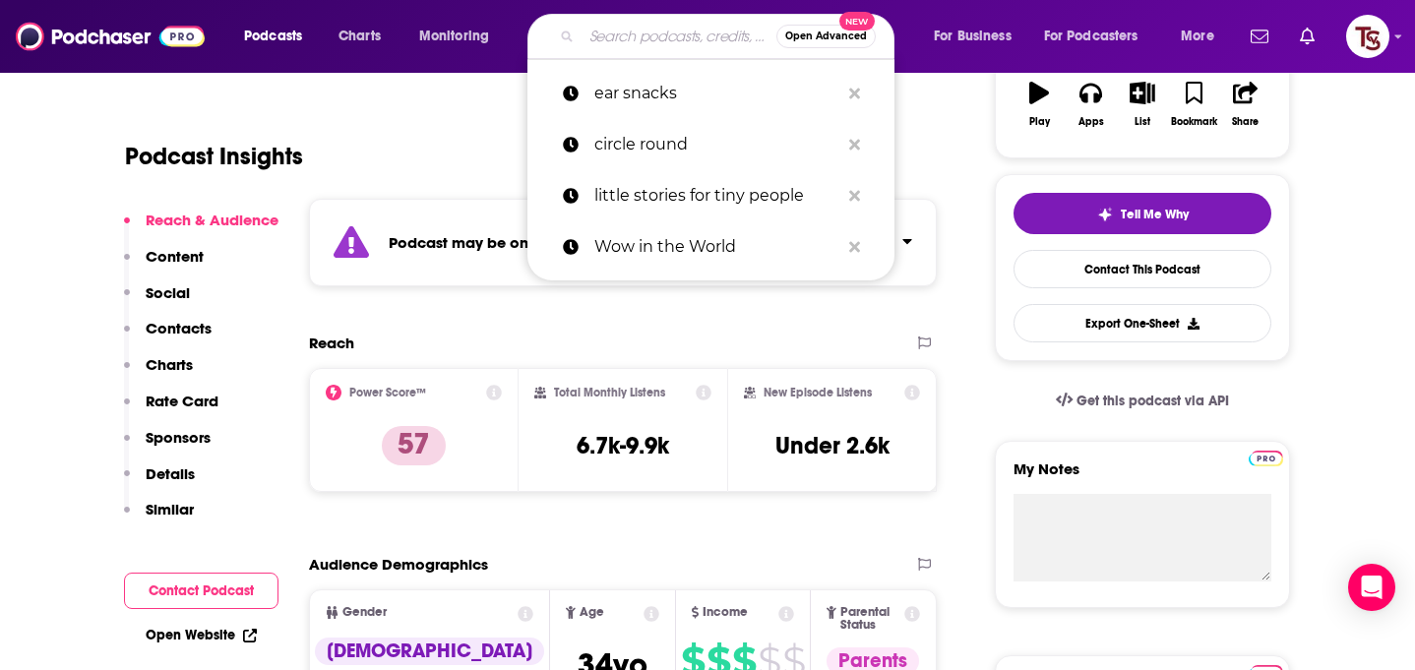
click at [621, 30] on input "Search podcasts, credits, & more..." at bounding box center [679, 36] width 195 height 31
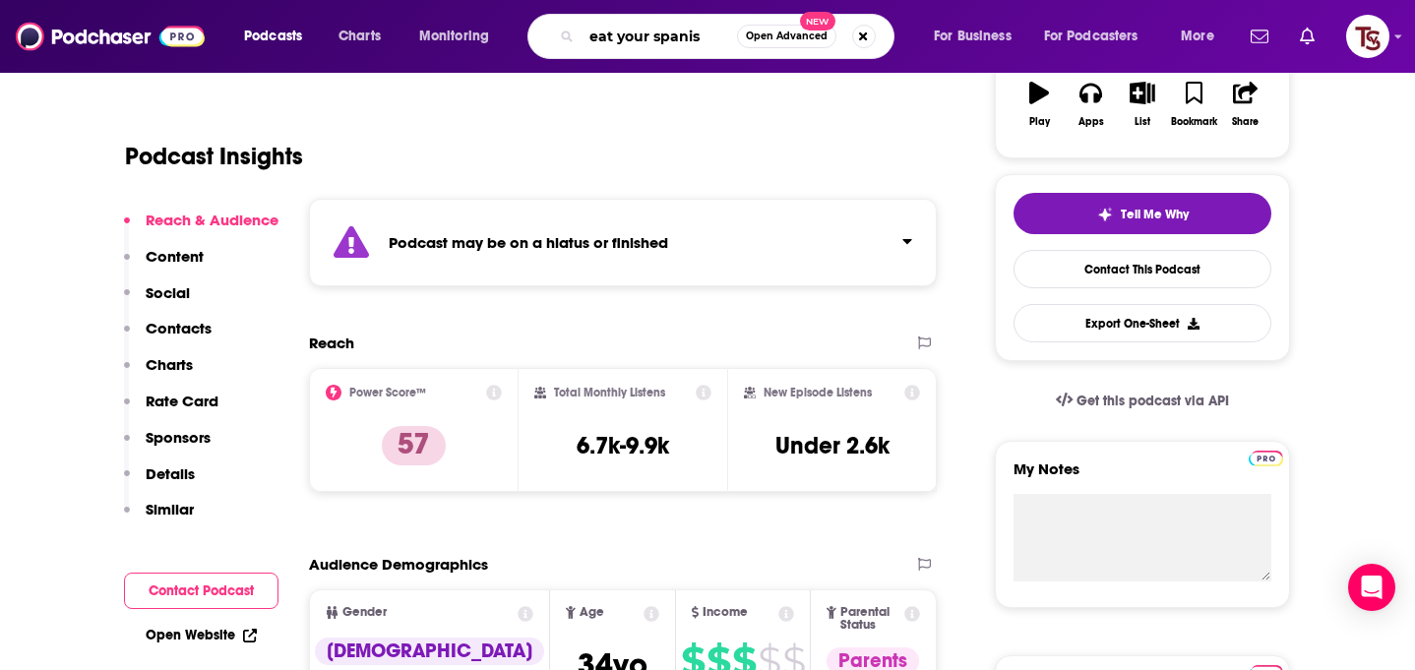
type input "eat your spanish"
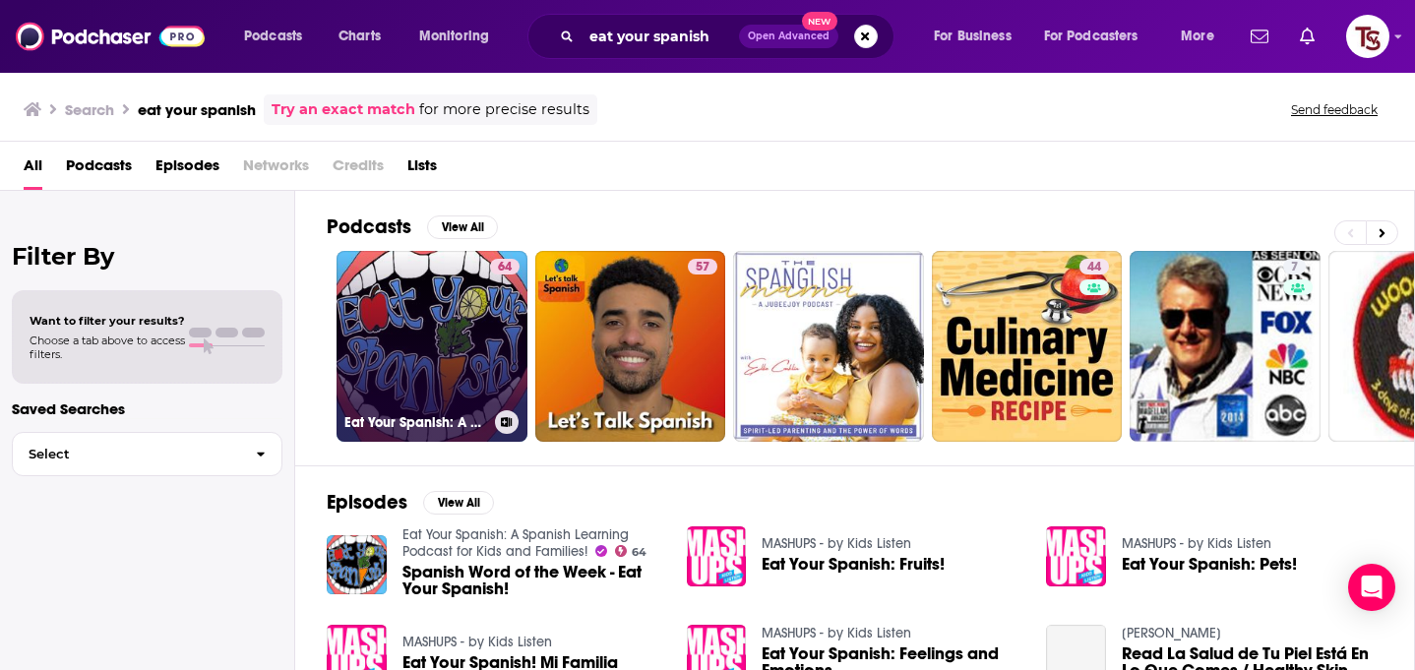
click at [461, 341] on link "64 Eat Your Spanish: A Spanish Learning Podcast for Kids and Families!" at bounding box center [432, 346] width 191 height 191
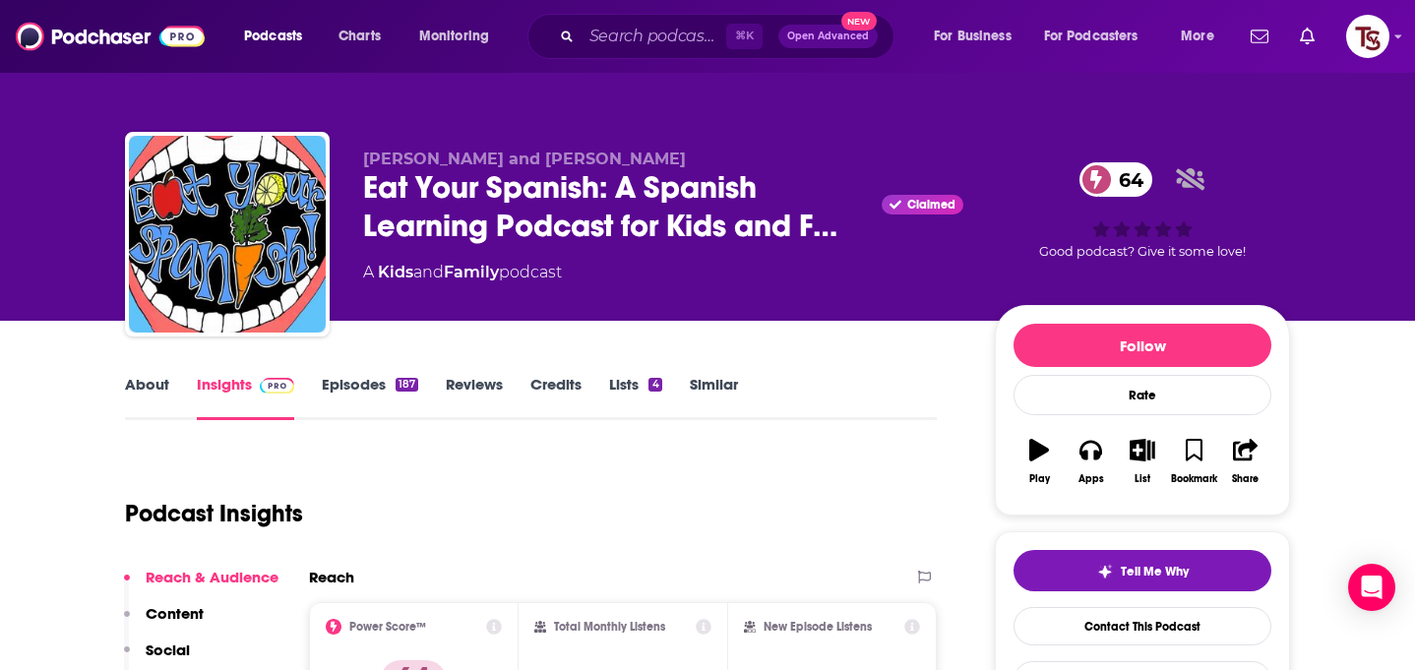
scroll to position [322, 0]
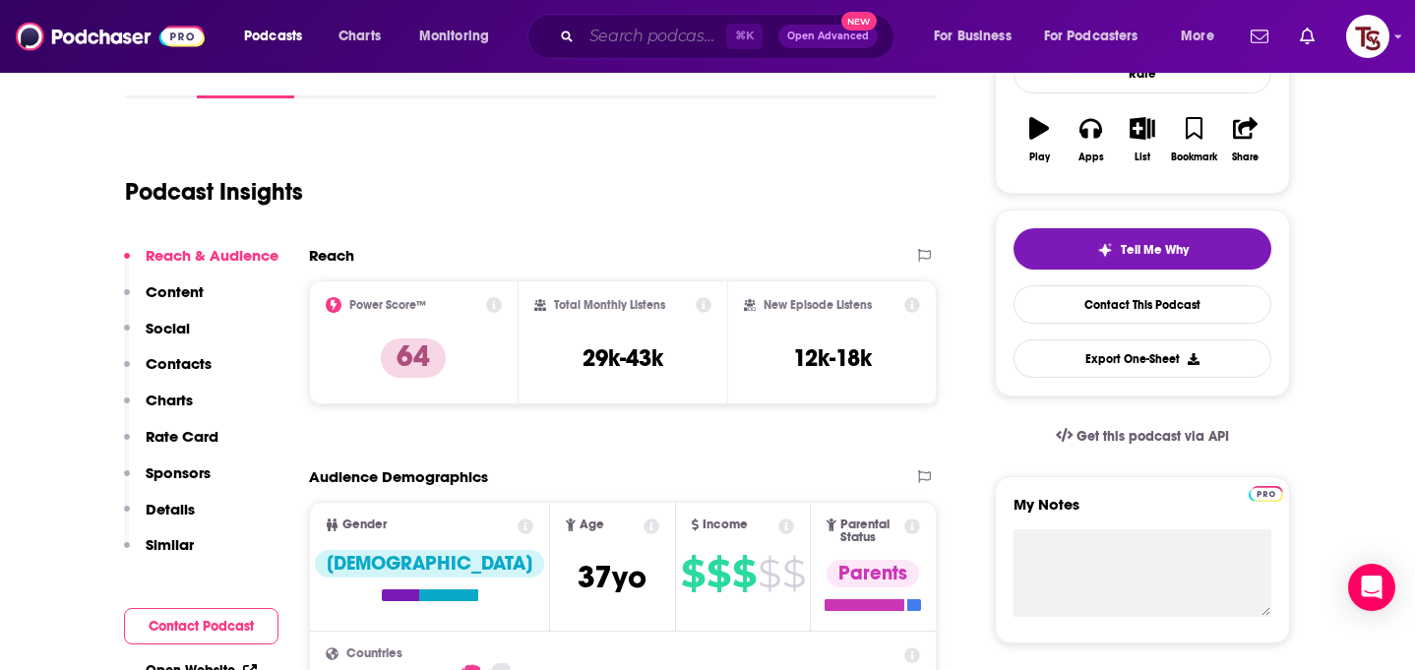
click at [627, 50] on input "Search podcasts, credits, & more..." at bounding box center [654, 36] width 145 height 31
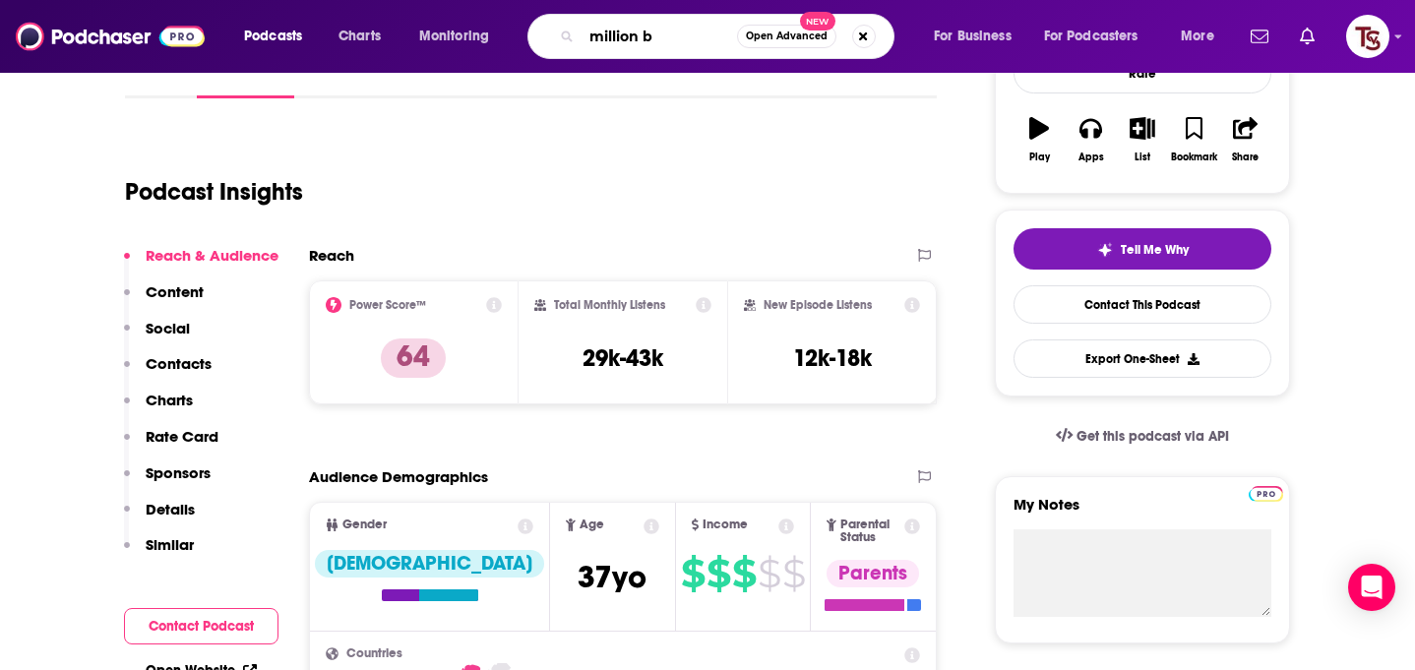
type input "million ba"
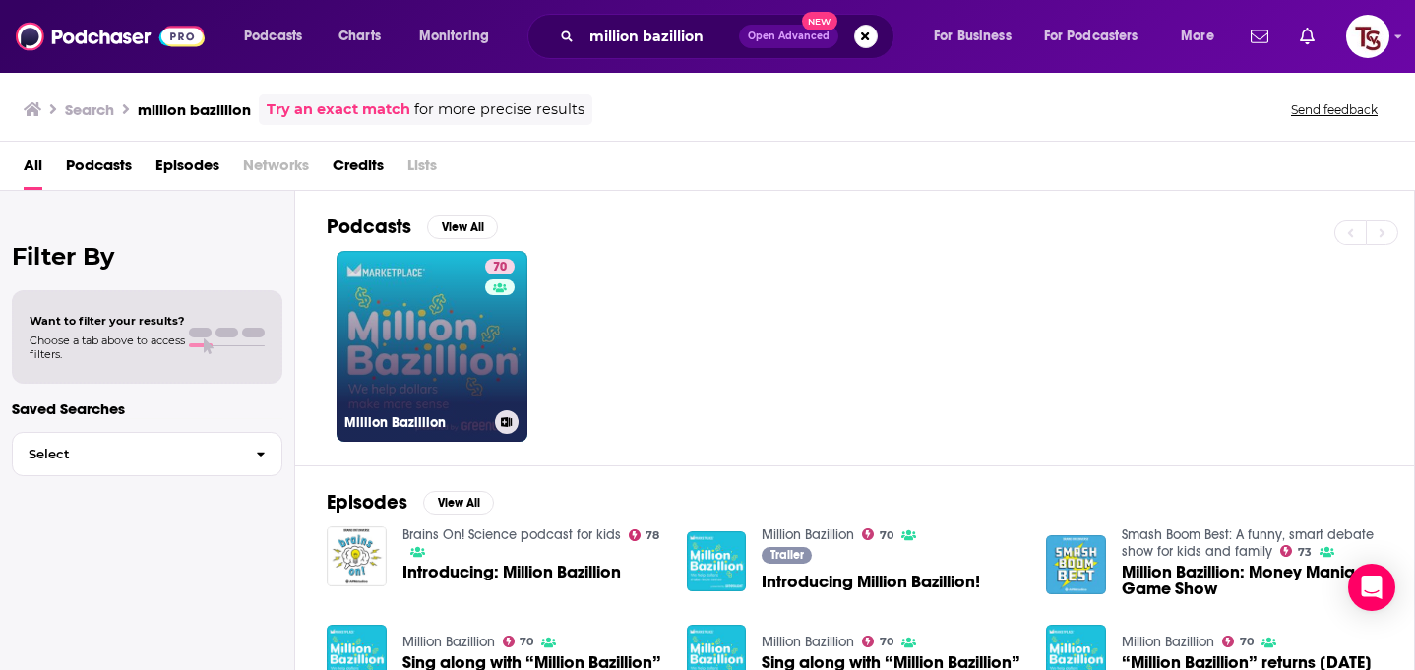
click at [427, 334] on link "70 Million Bazillion" at bounding box center [432, 346] width 191 height 191
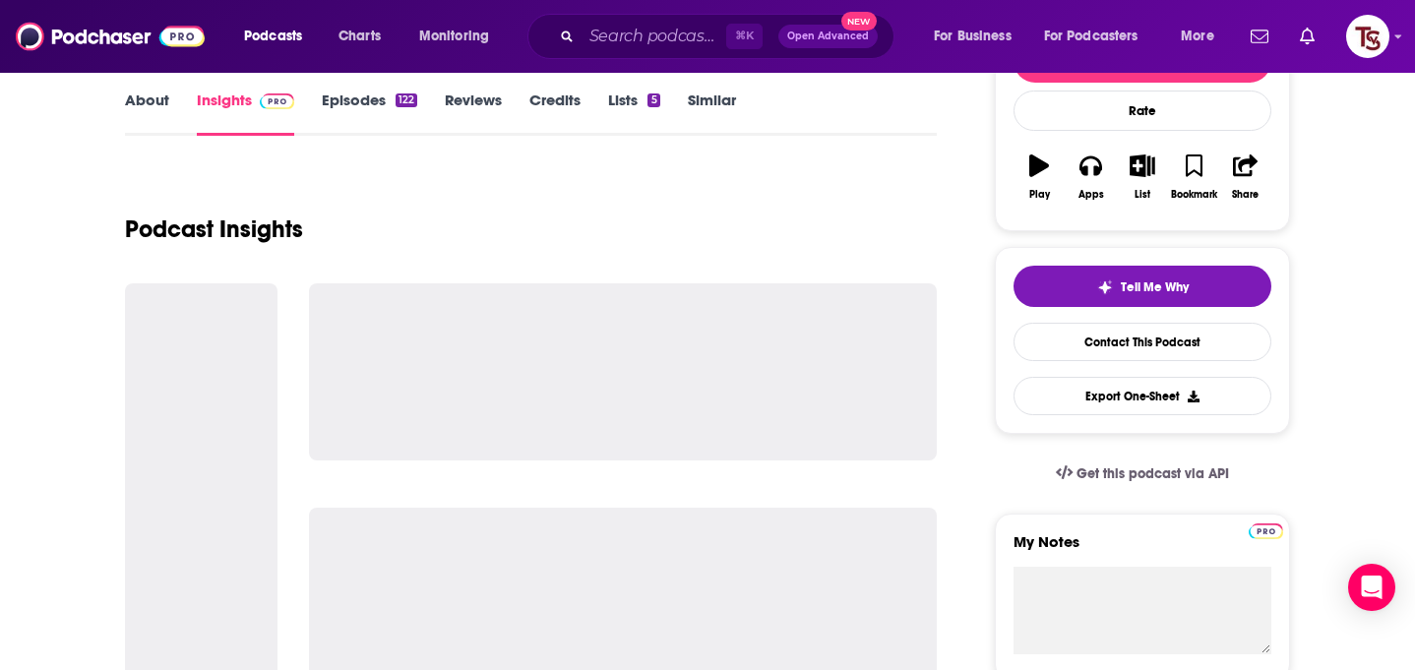
scroll to position [418, 0]
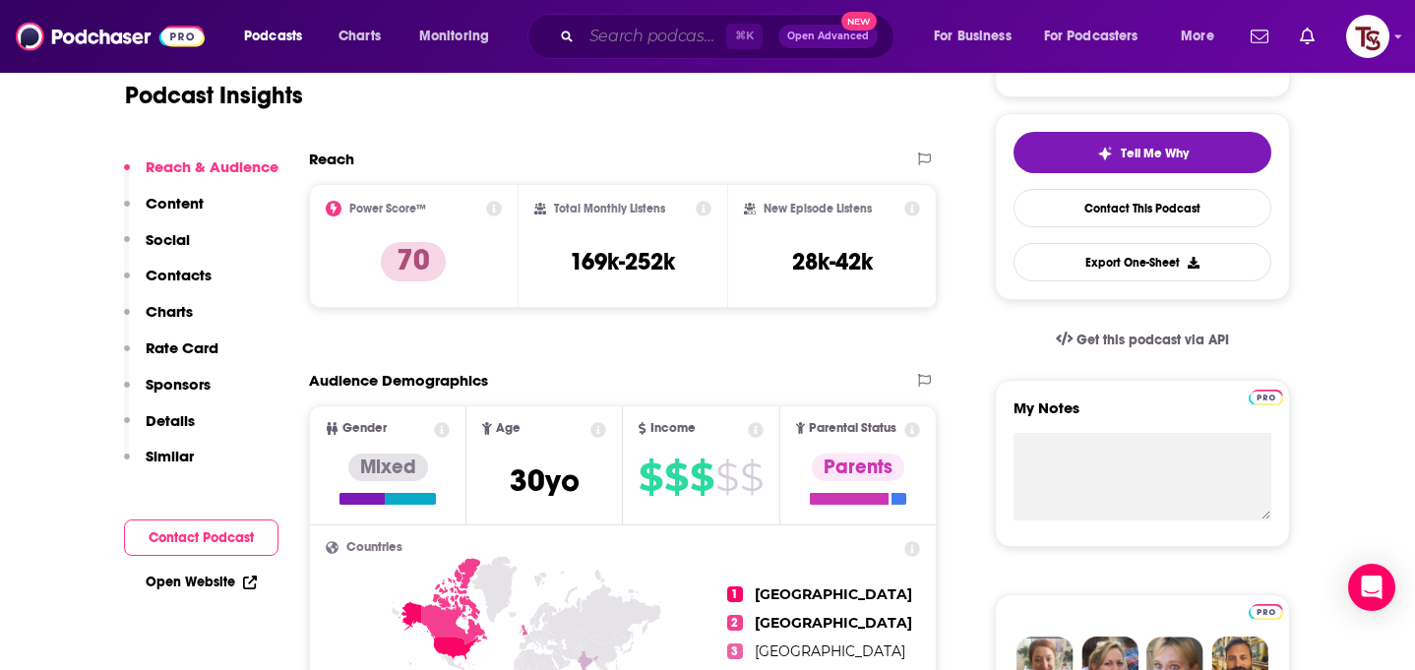
click at [633, 40] on input "Search podcasts, credits, & more..." at bounding box center [654, 36] width 145 height 31
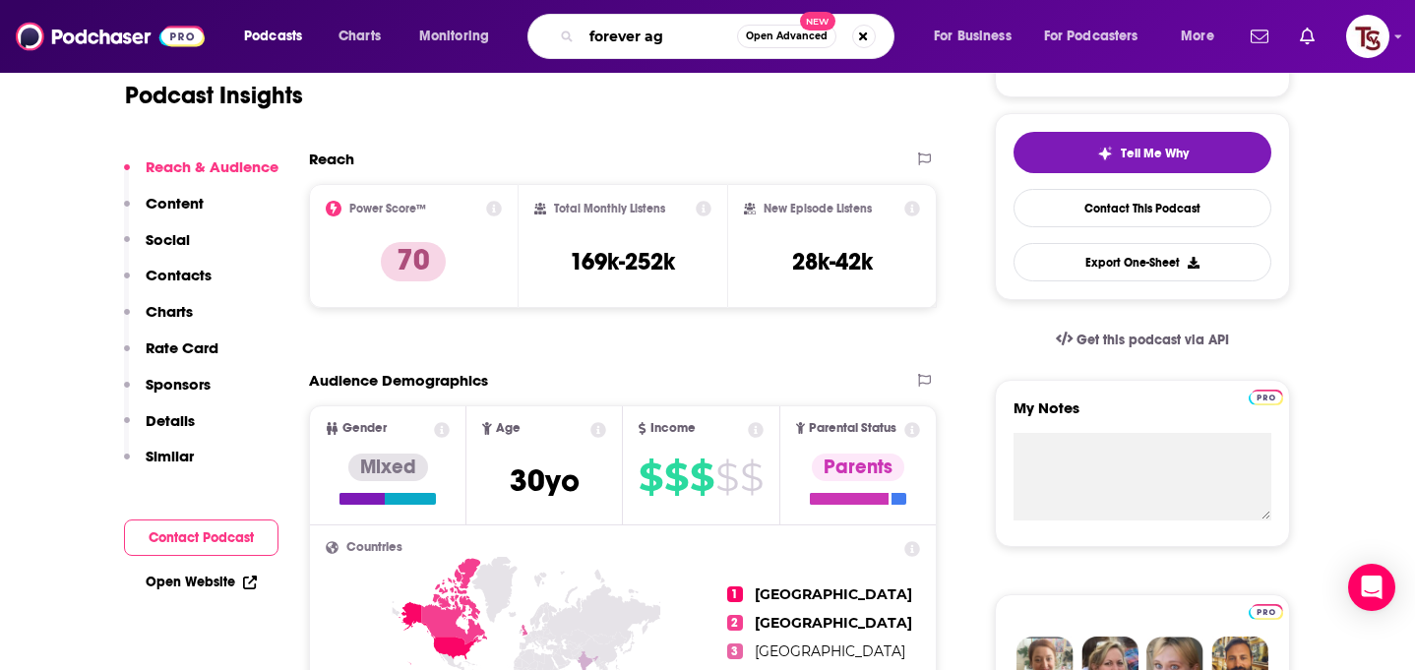
type input "forever ago"
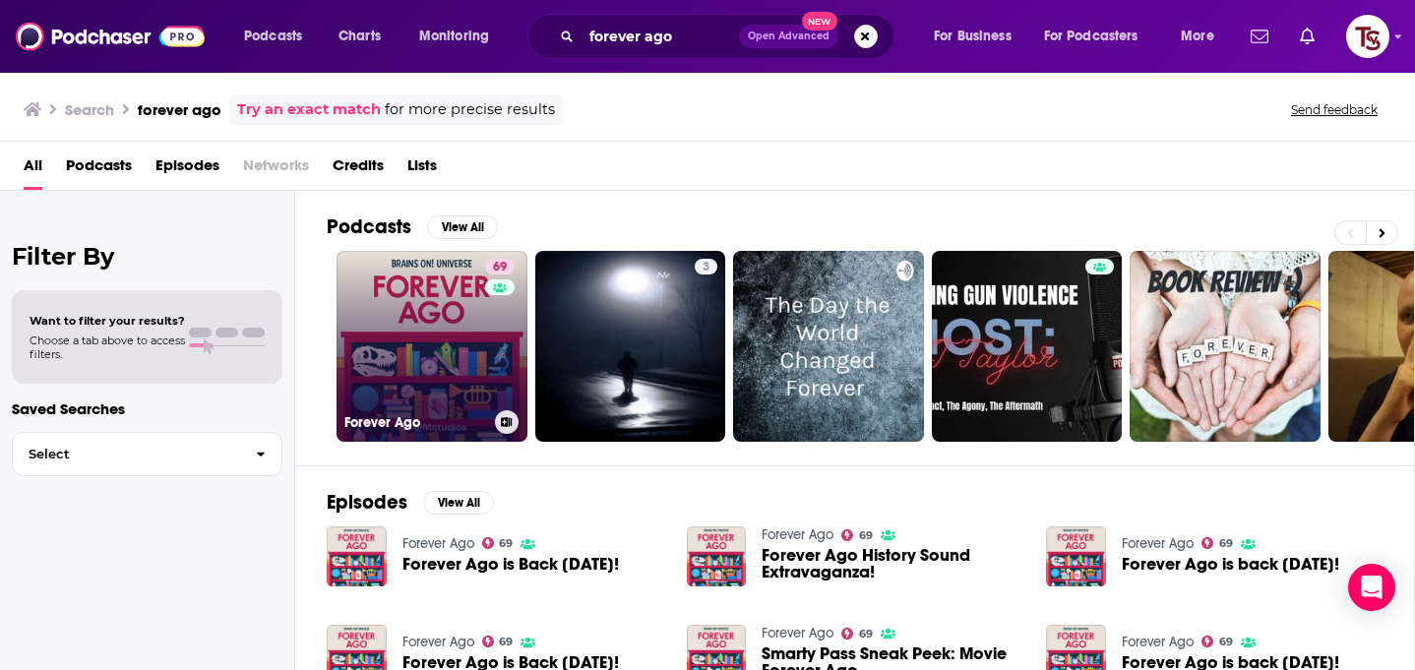
click at [442, 346] on link "69 Forever Ago" at bounding box center [432, 346] width 191 height 191
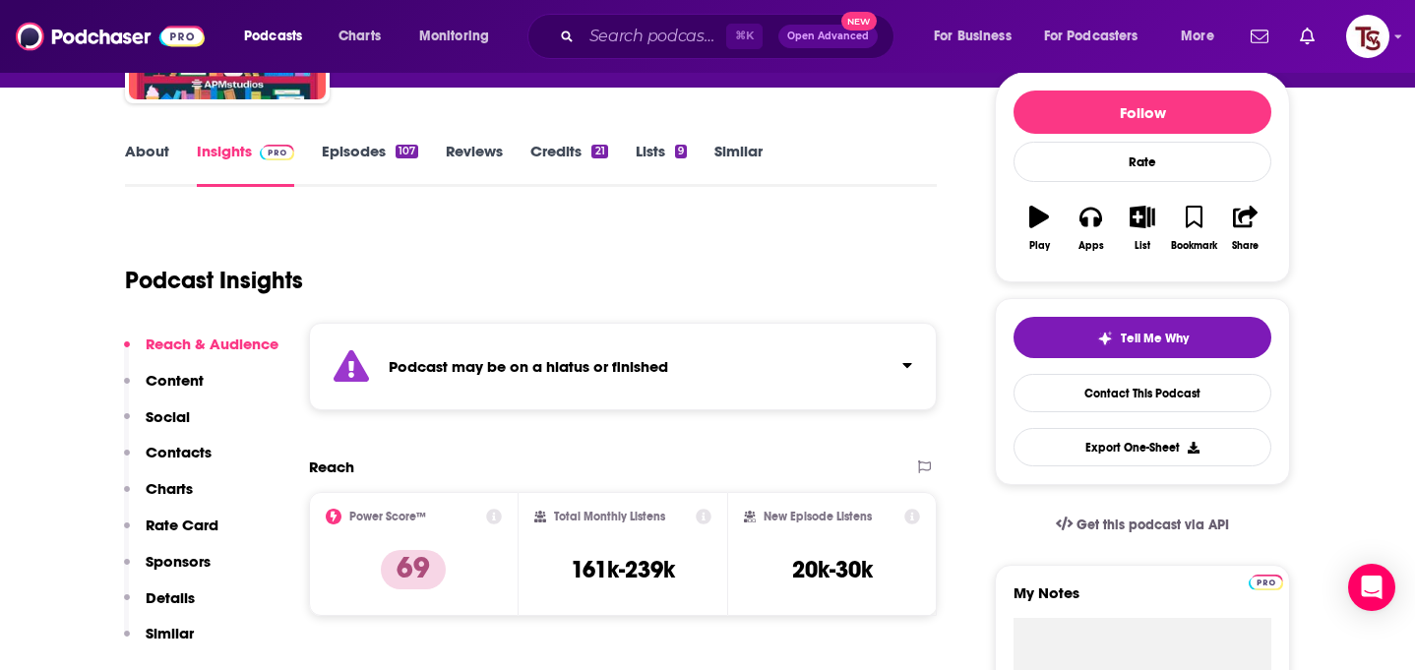
scroll to position [261, 0]
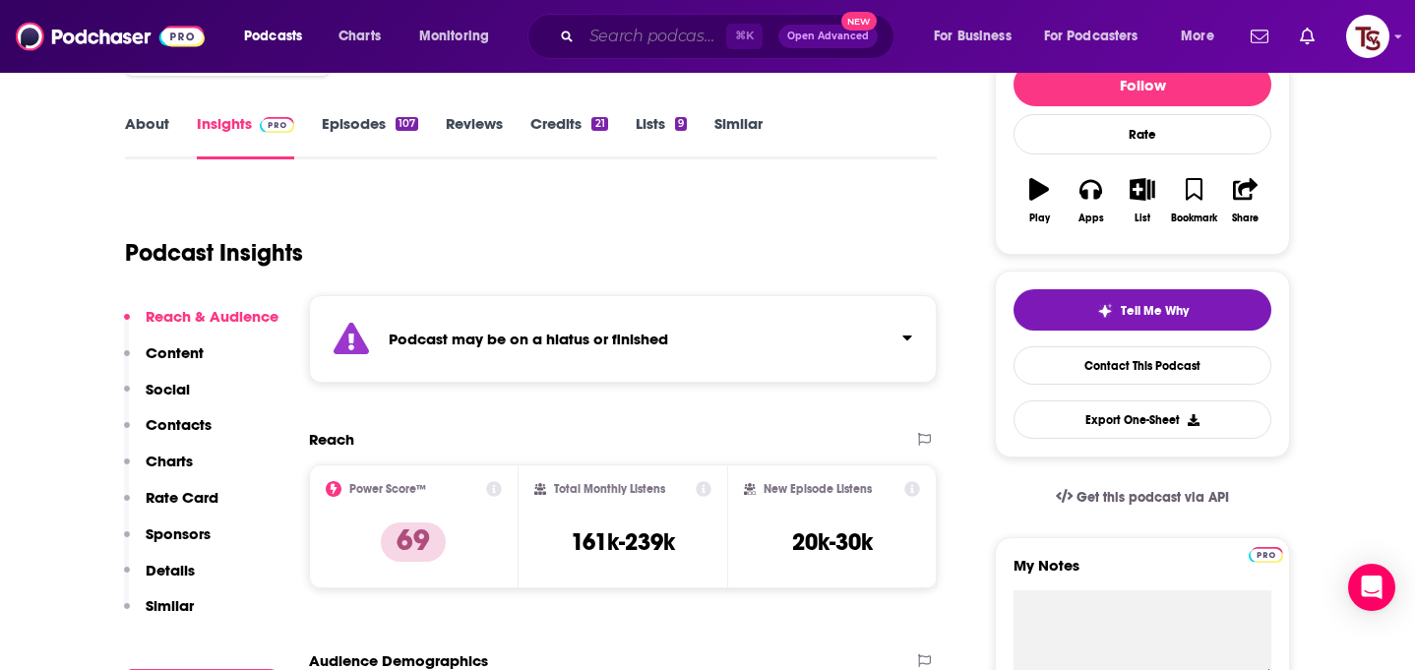
click at [661, 26] on input "Search podcasts, credits, & more..." at bounding box center [654, 36] width 145 height 31
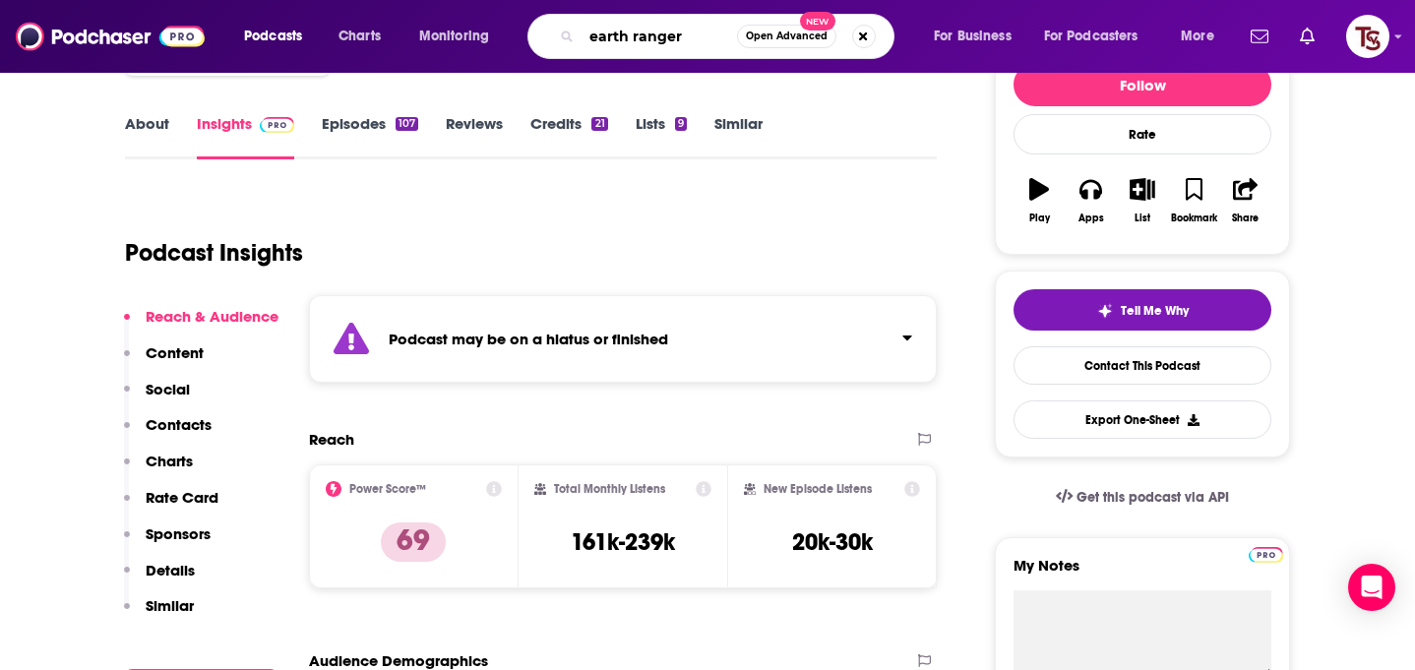
type input "earth rangers"
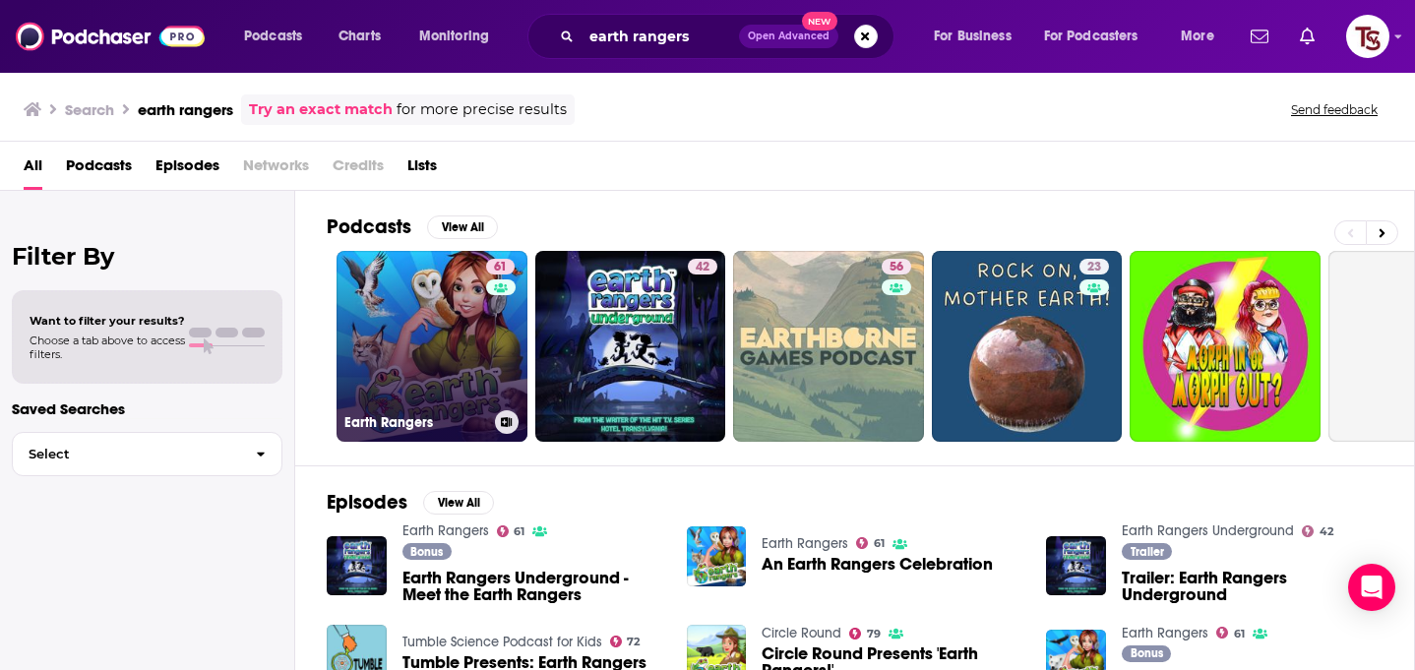
click at [455, 349] on link "61 Earth Rangers" at bounding box center [432, 346] width 191 height 191
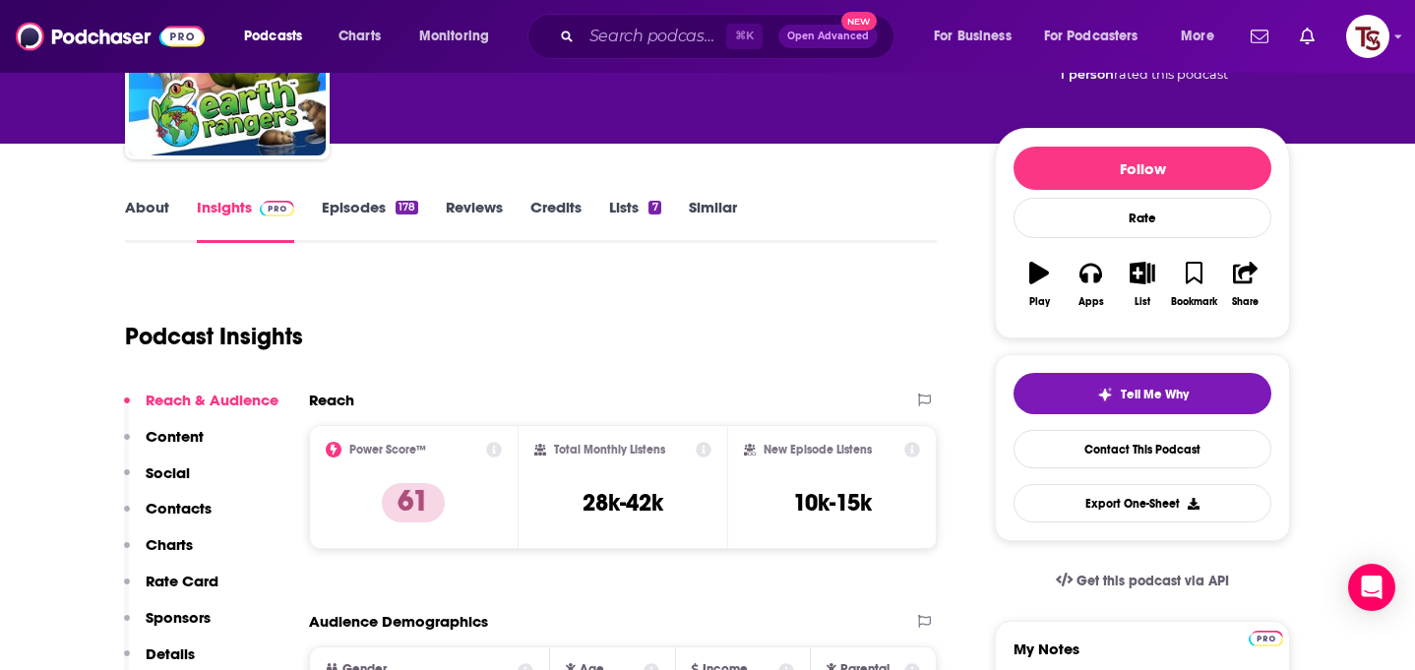
scroll to position [213, 0]
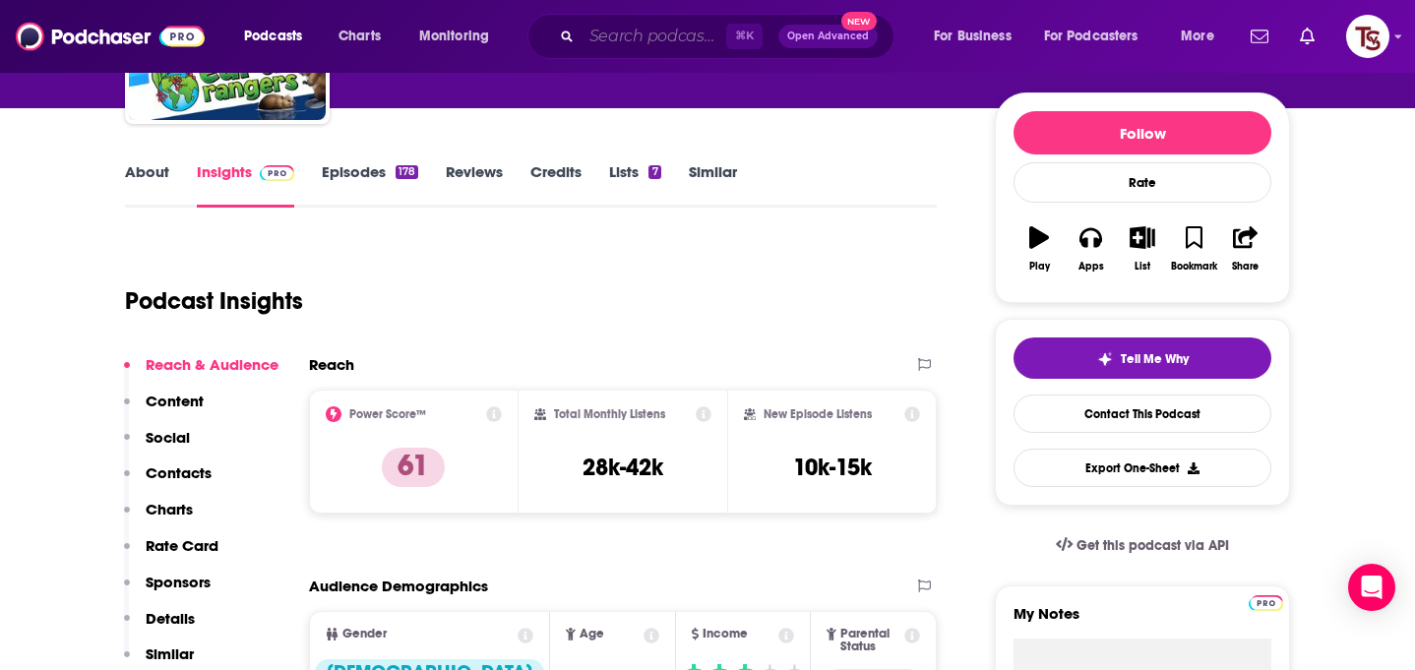
click at [652, 46] on input "Search podcasts, credits, & more..." at bounding box center [654, 36] width 145 height 31
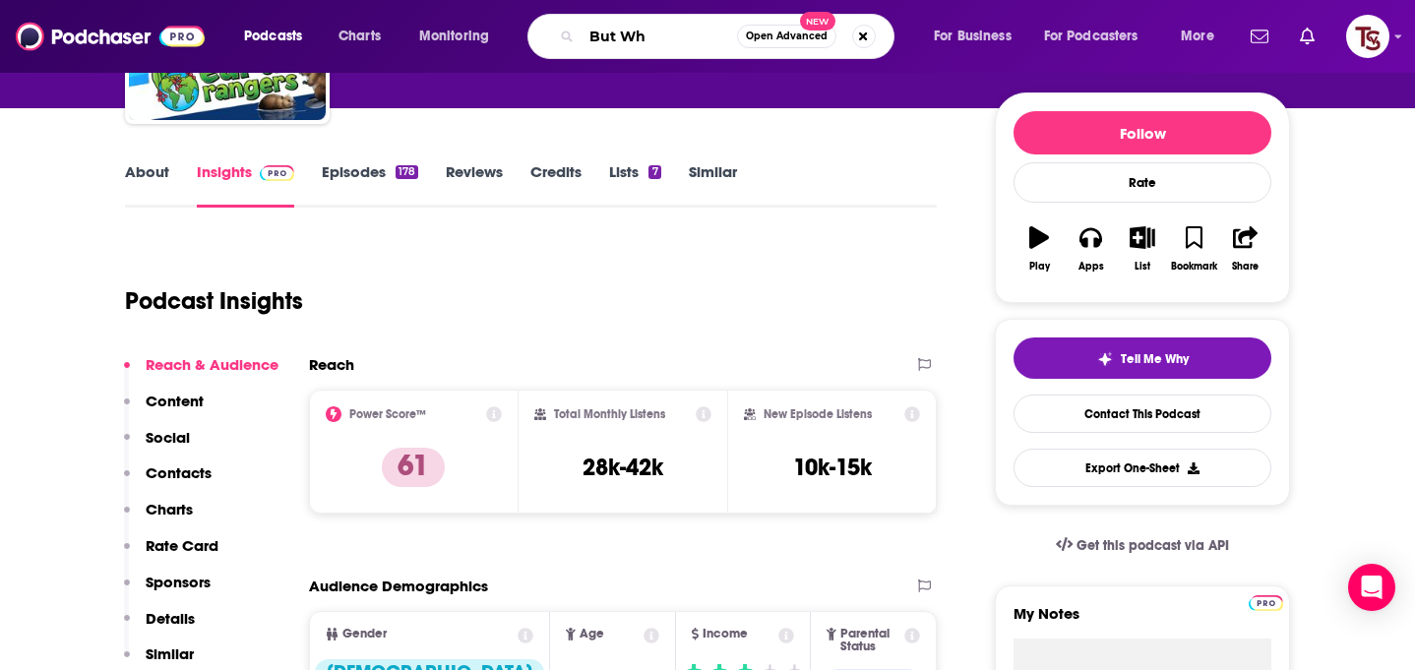
type input "But Why"
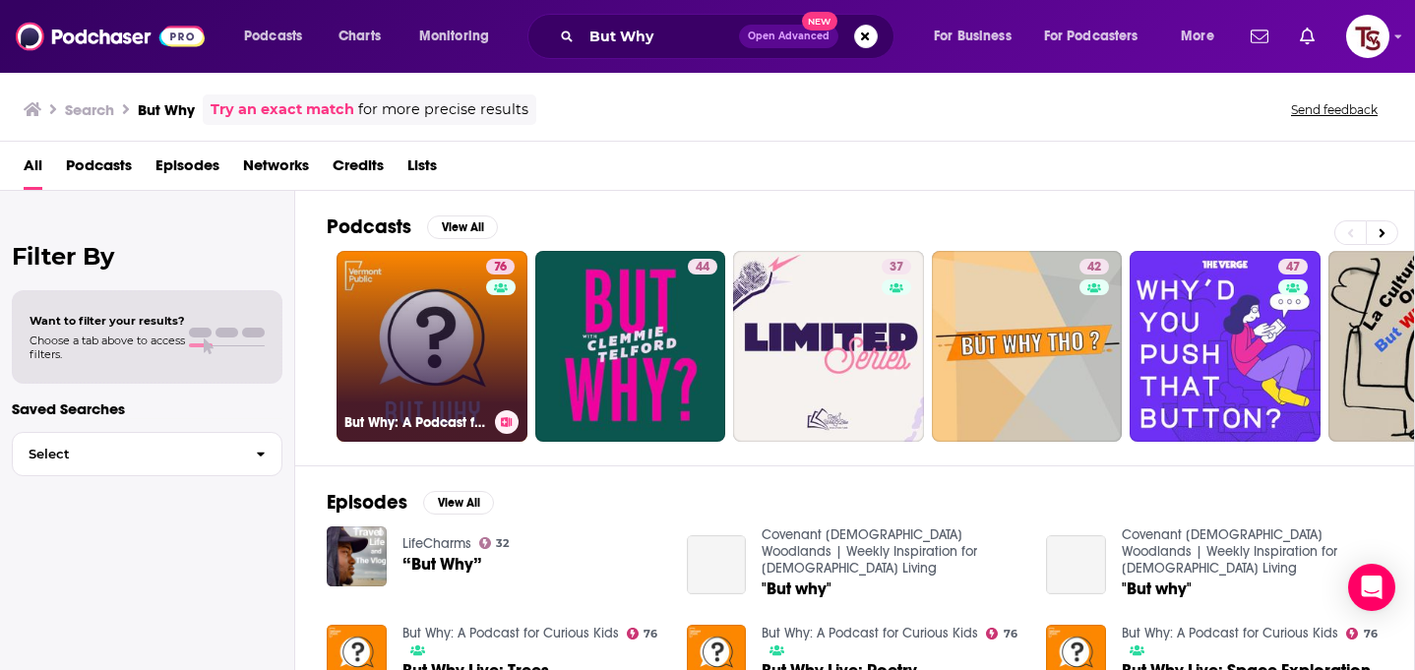
click at [453, 338] on link "76 But Why: A Podcast for Curious Kids" at bounding box center [432, 346] width 191 height 191
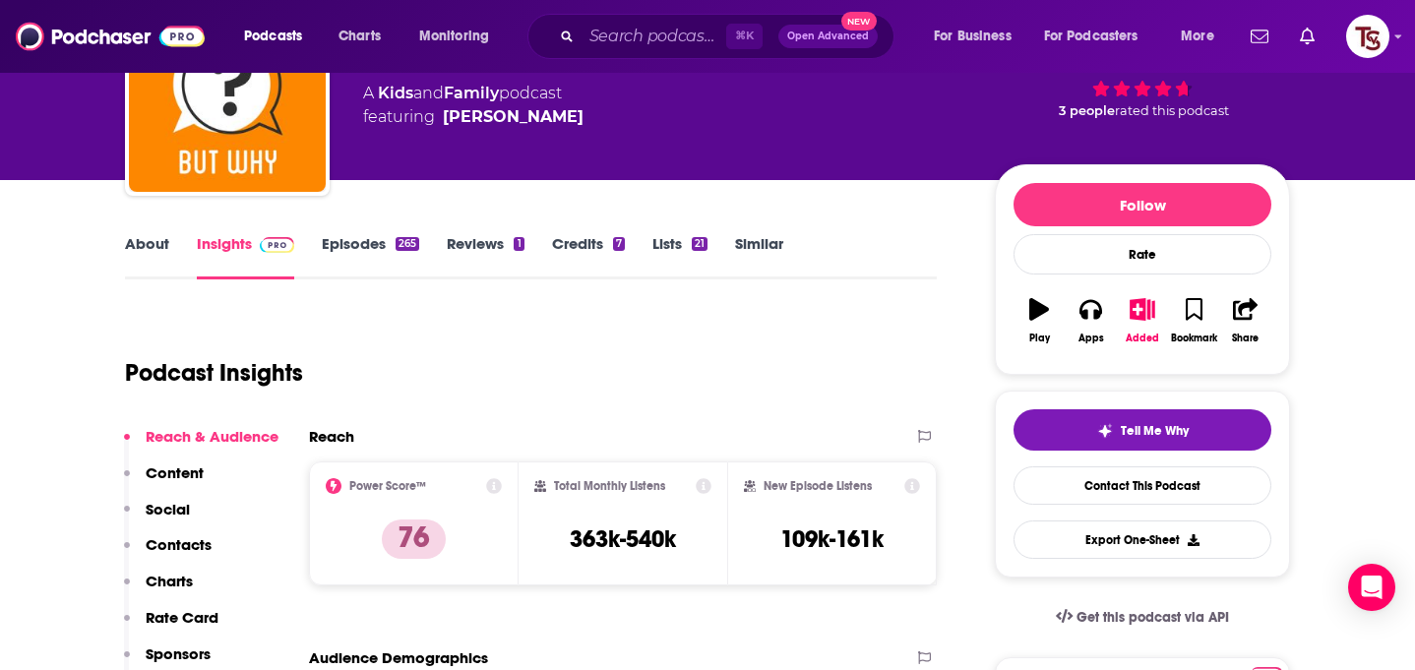
scroll to position [241, 0]
